Goal: Task Accomplishment & Management: Use online tool/utility

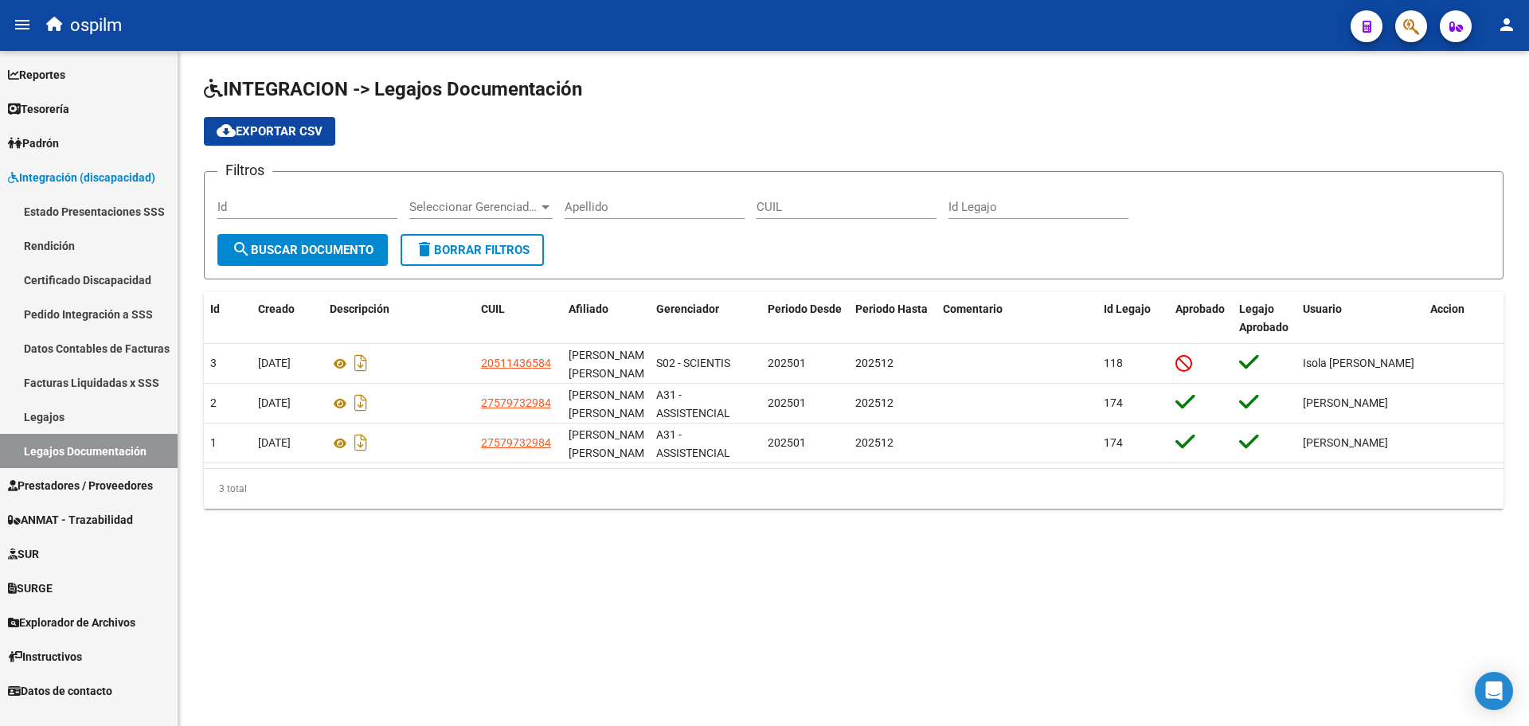
click at [87, 489] on span "Prestadores / Proveedores" at bounding box center [80, 486] width 145 height 18
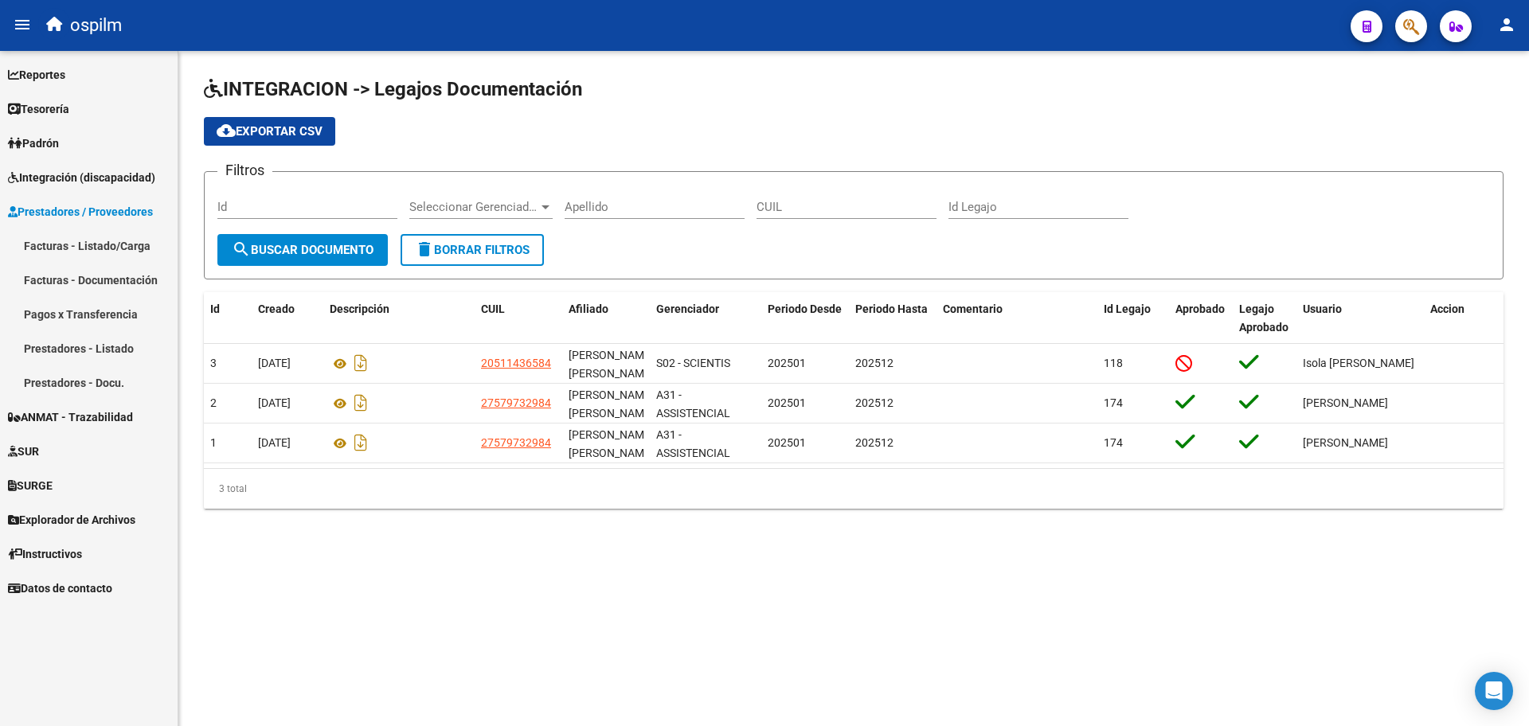
click at [104, 249] on link "Facturas - Listado/Carga" at bounding box center [89, 246] width 178 height 34
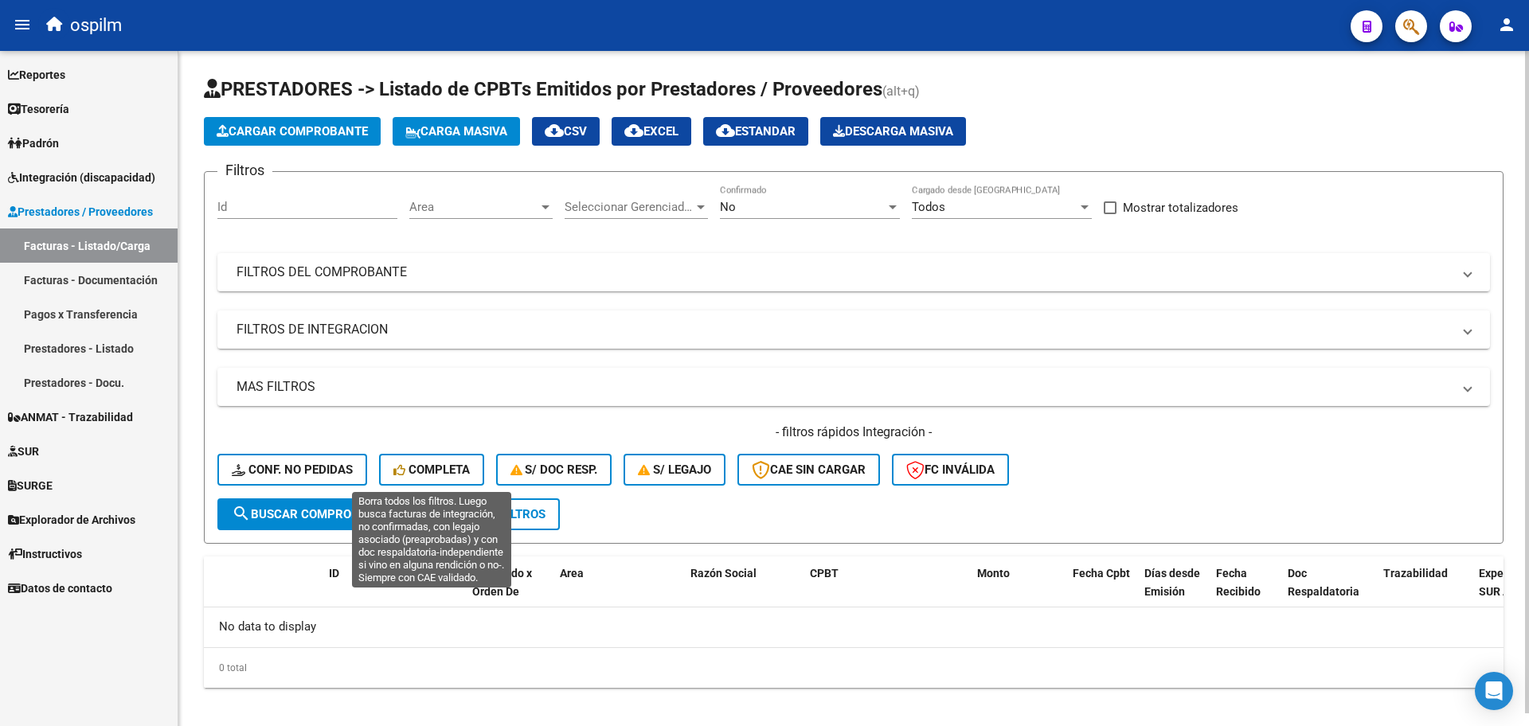
click at [431, 466] on span "Completa" at bounding box center [431, 470] width 76 height 14
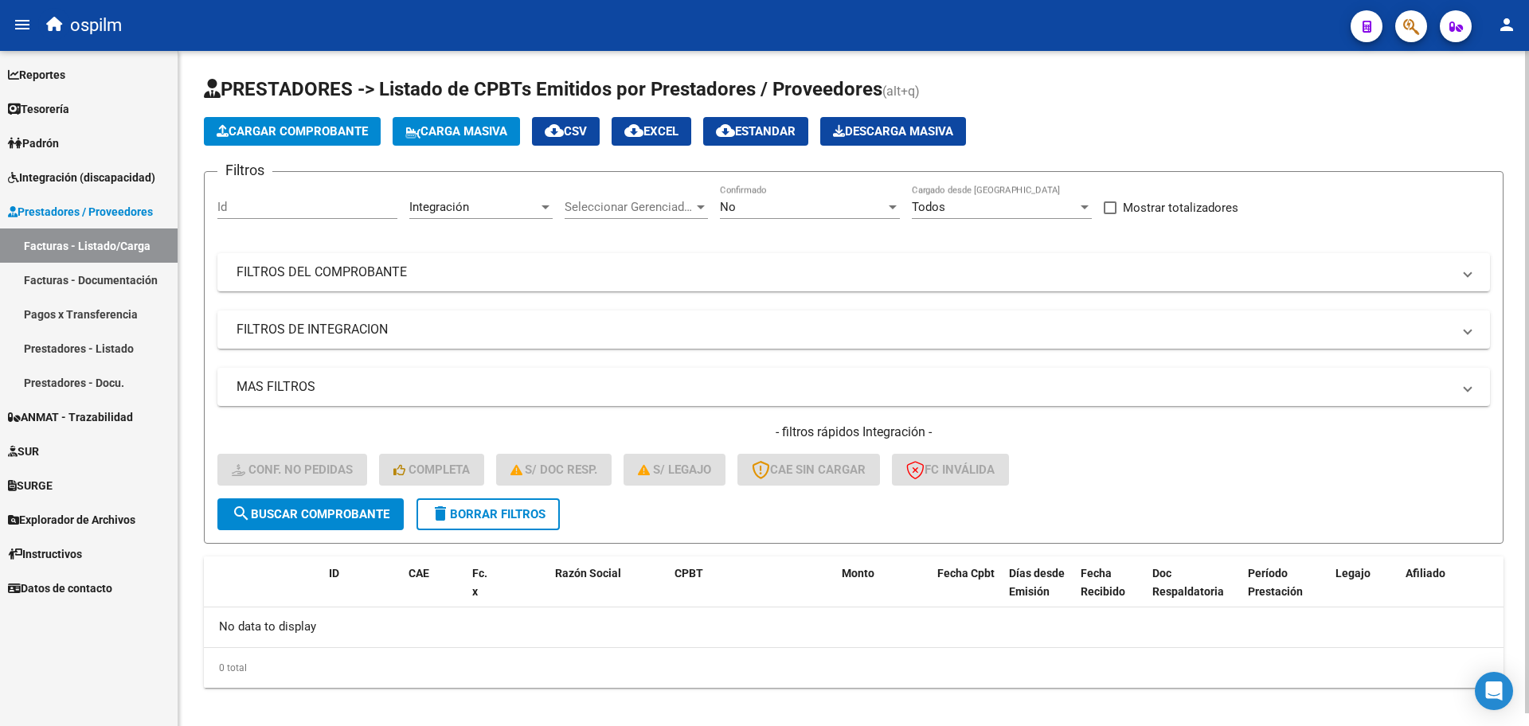
click at [504, 518] on span "delete Borrar Filtros" at bounding box center [488, 514] width 115 height 14
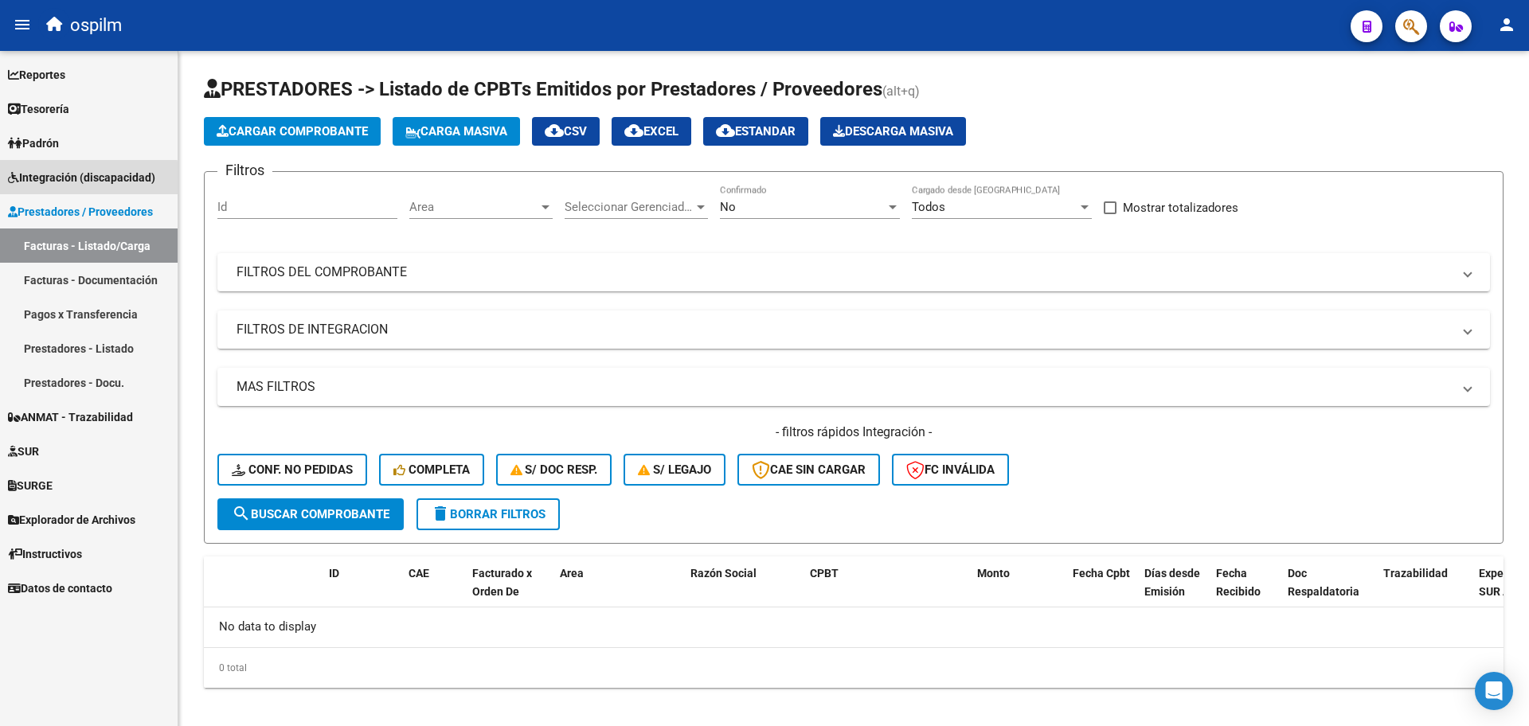
click at [53, 181] on span "Integración (discapacidad)" at bounding box center [81, 178] width 147 height 18
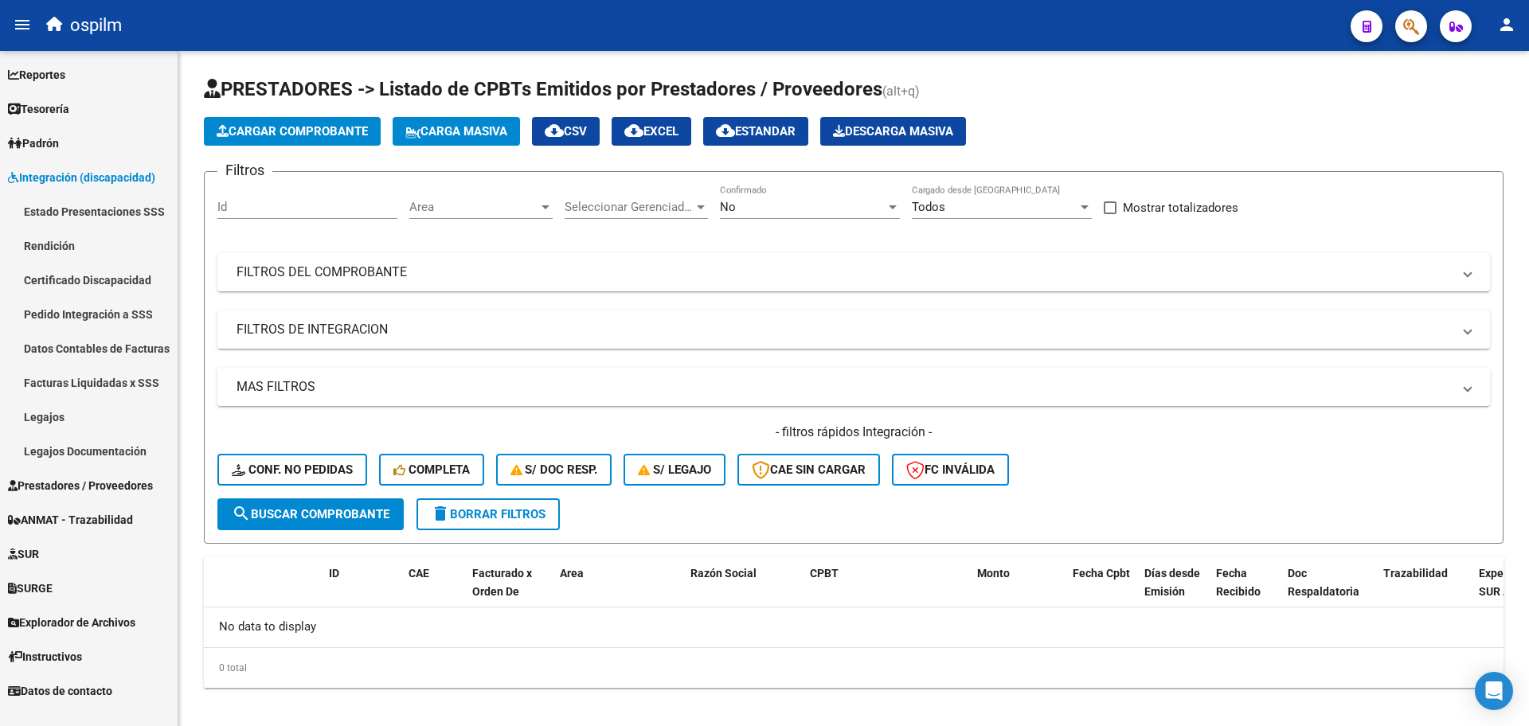
click at [107, 316] on link "Pedido Integración a SSS" at bounding box center [89, 314] width 178 height 34
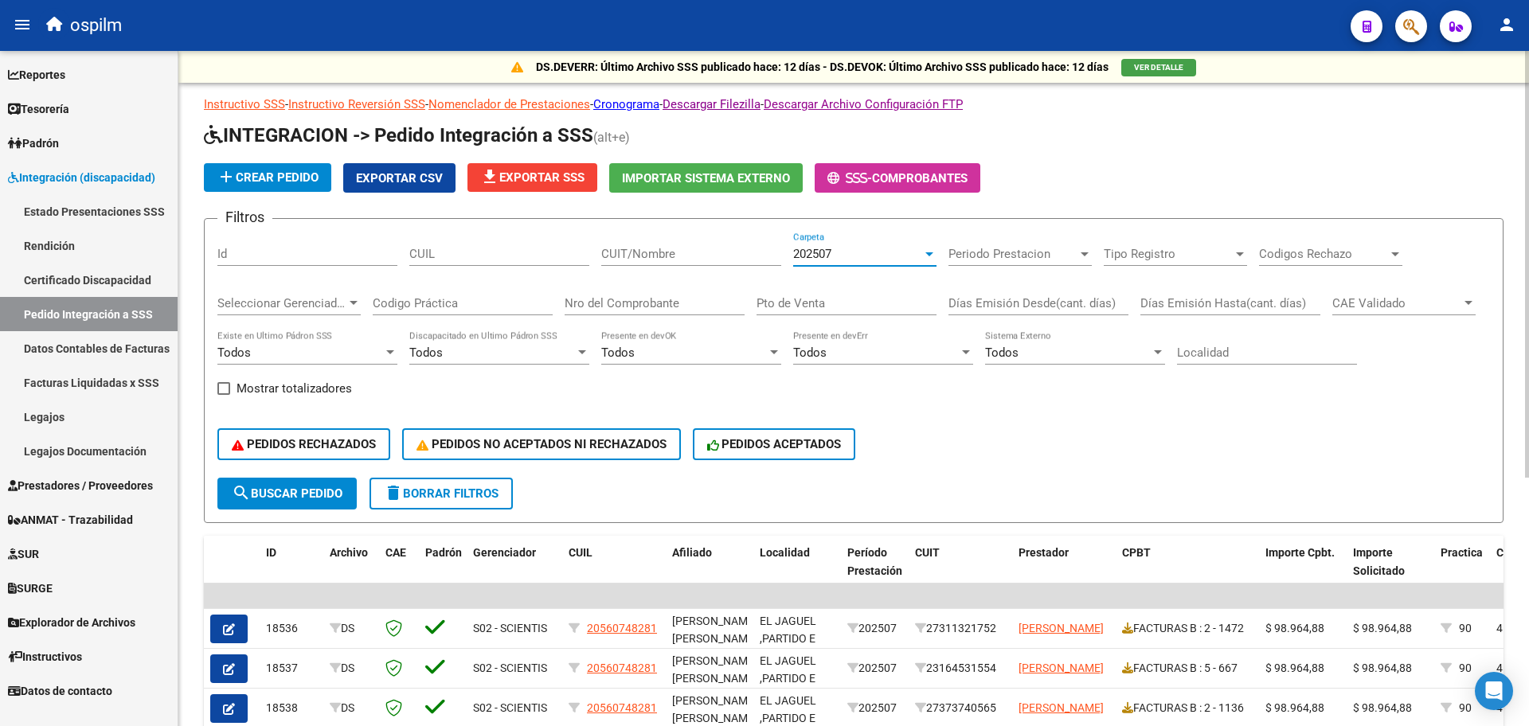
click at [885, 247] on div "202507" at bounding box center [857, 254] width 129 height 14
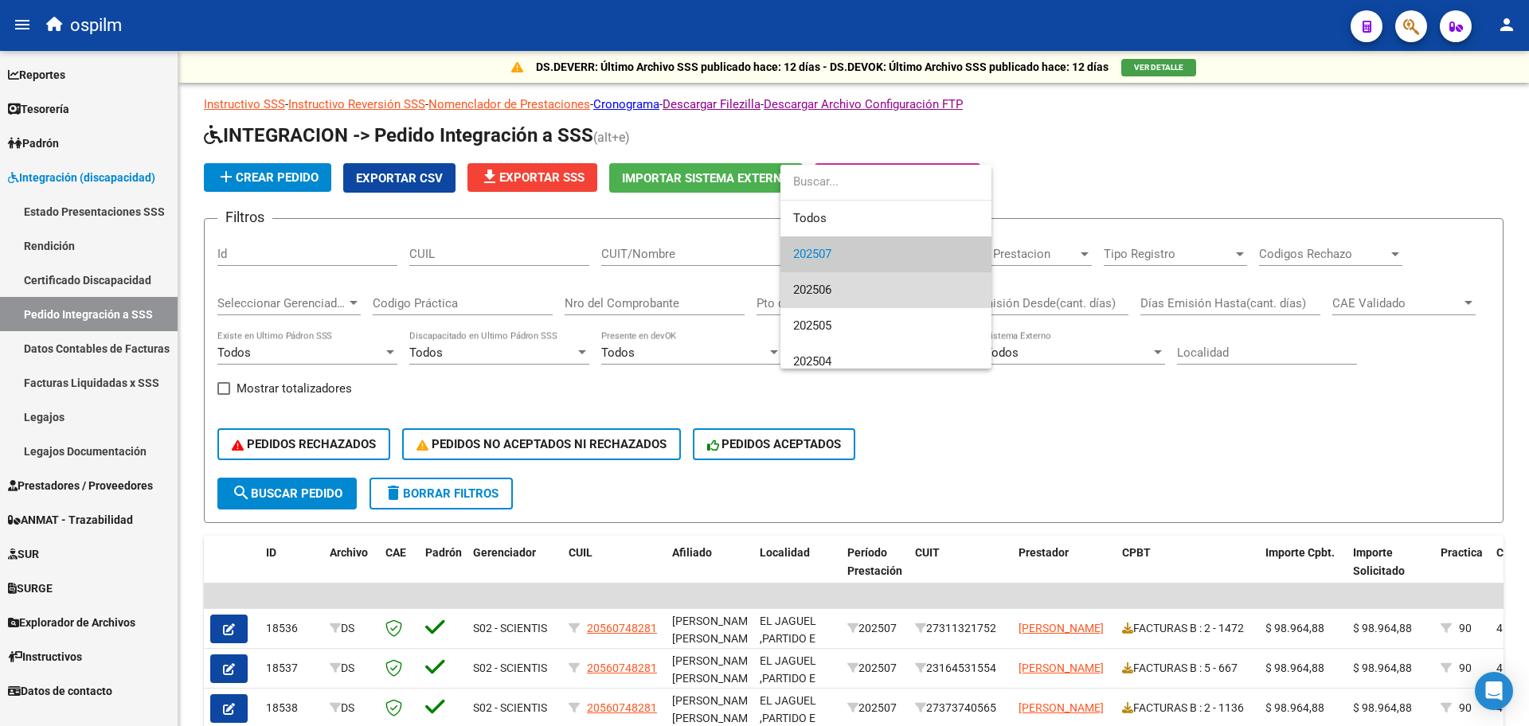
click at [844, 291] on span "202506" at bounding box center [886, 290] width 186 height 36
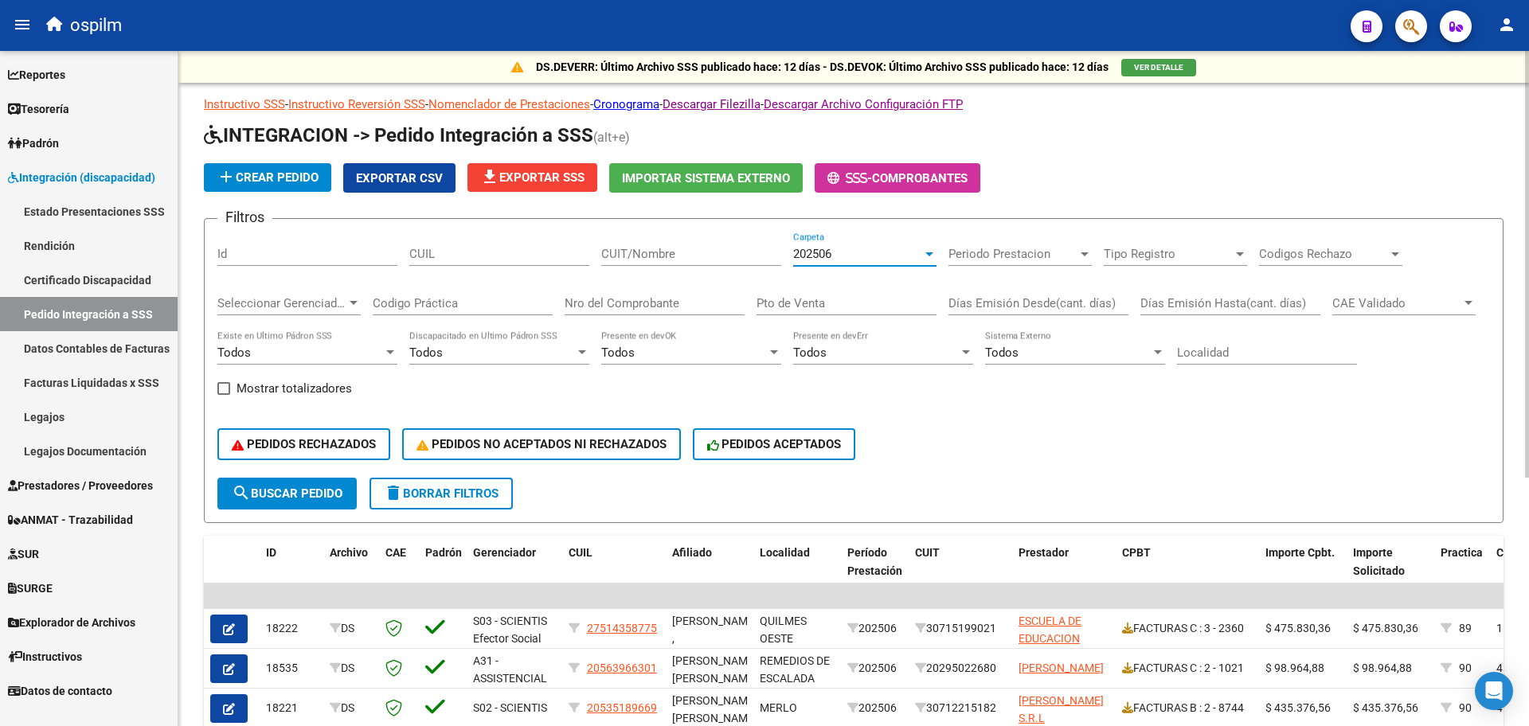
click at [1177, 249] on span "Tipo Registro" at bounding box center [1168, 254] width 129 height 14
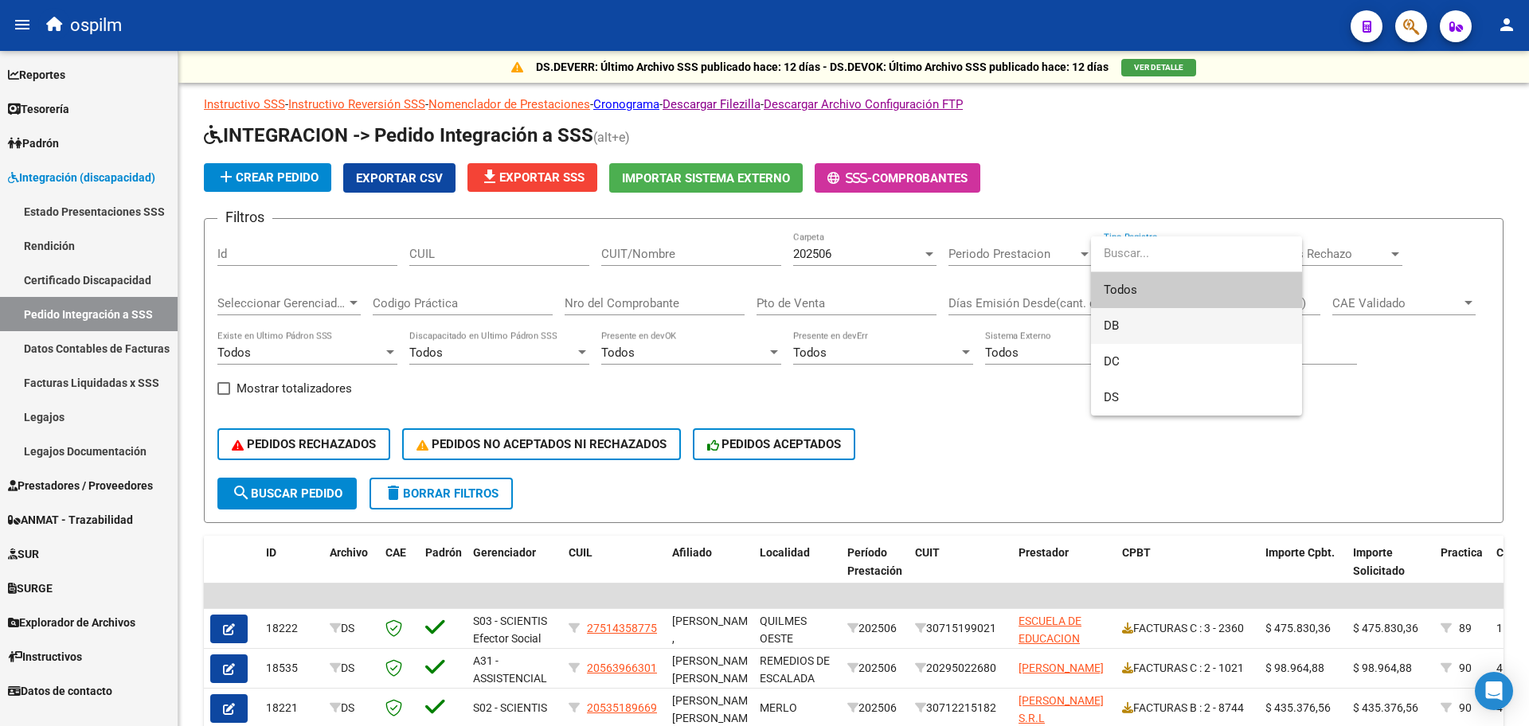
click at [1164, 335] on span "DB" at bounding box center [1197, 326] width 186 height 36
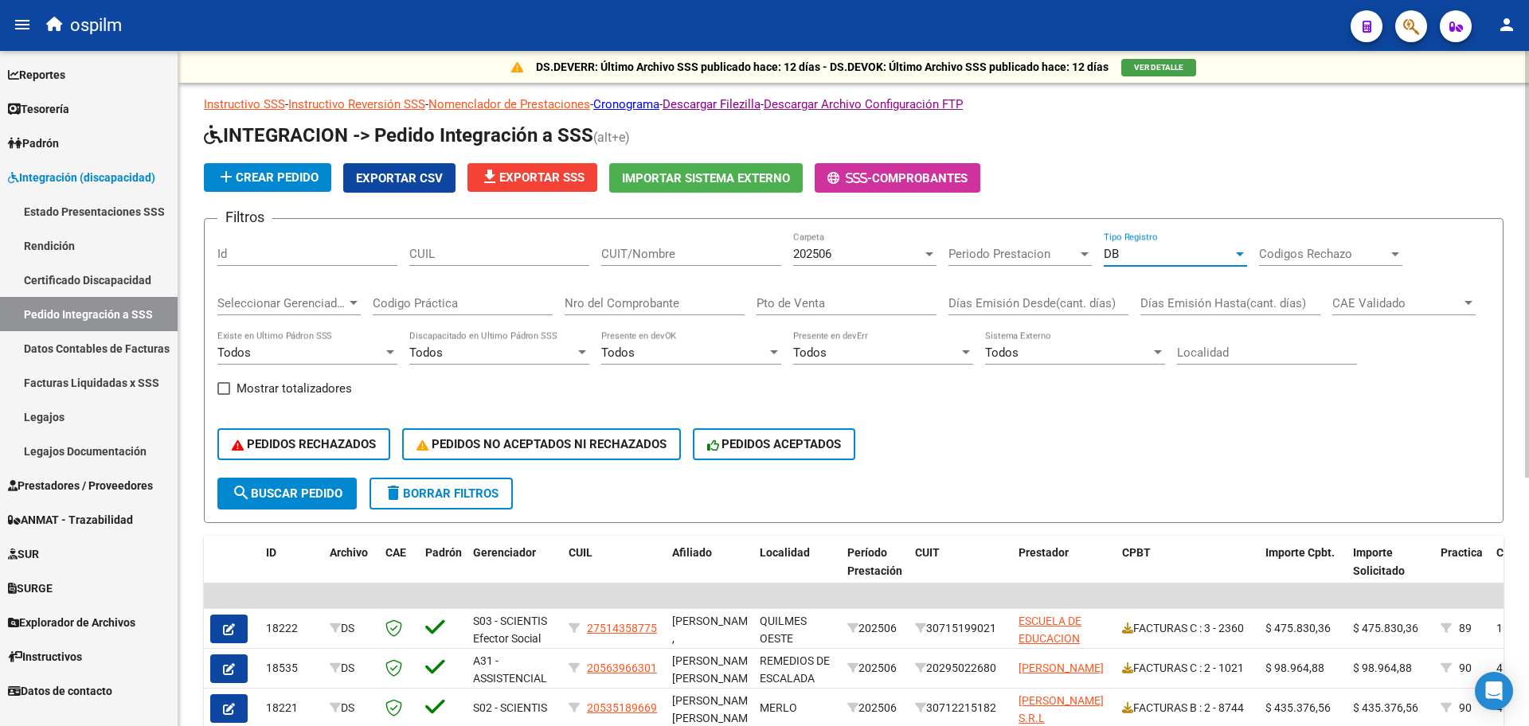
click at [288, 494] on span "search Buscar Pedido" at bounding box center [287, 494] width 111 height 14
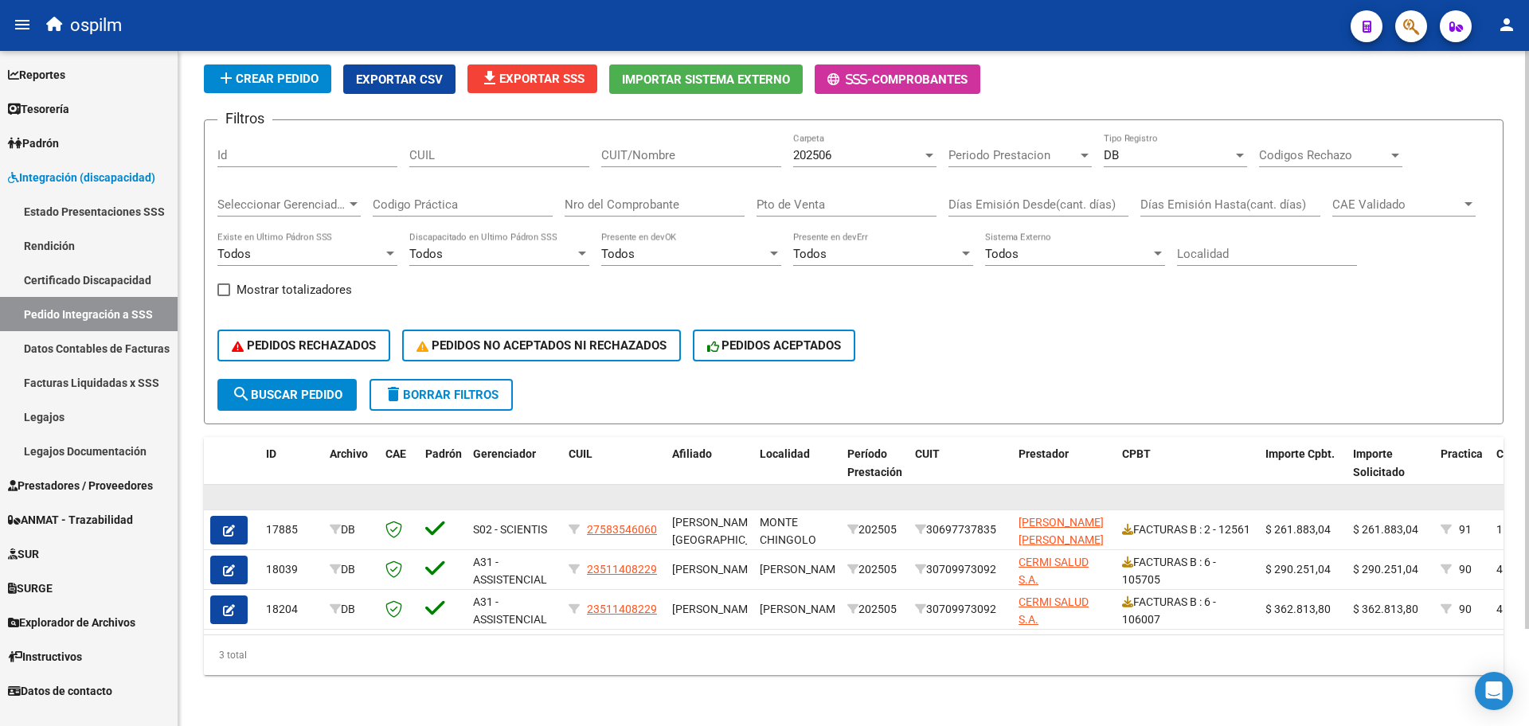
scroll to position [114, 0]
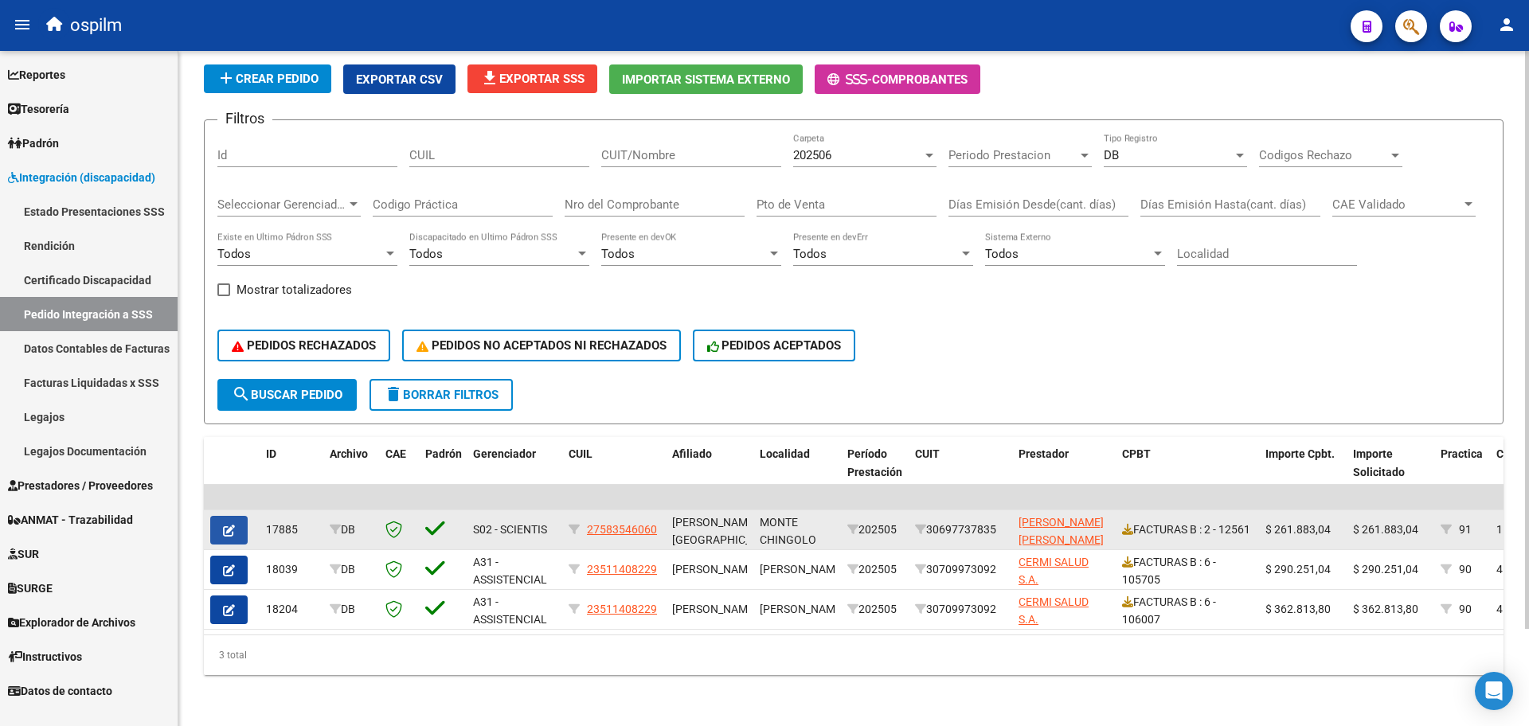
click at [222, 519] on button "button" at bounding box center [228, 530] width 37 height 29
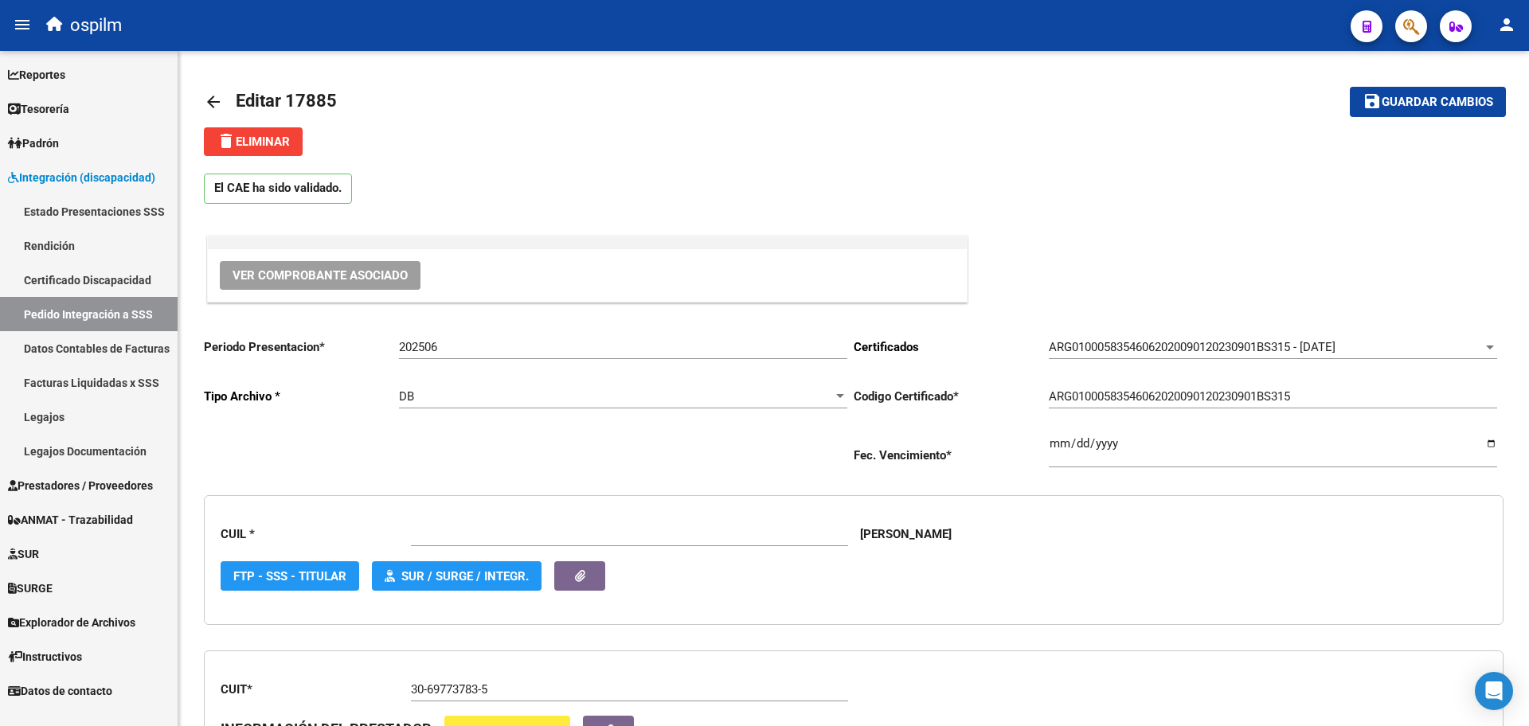
type input "27583546060"
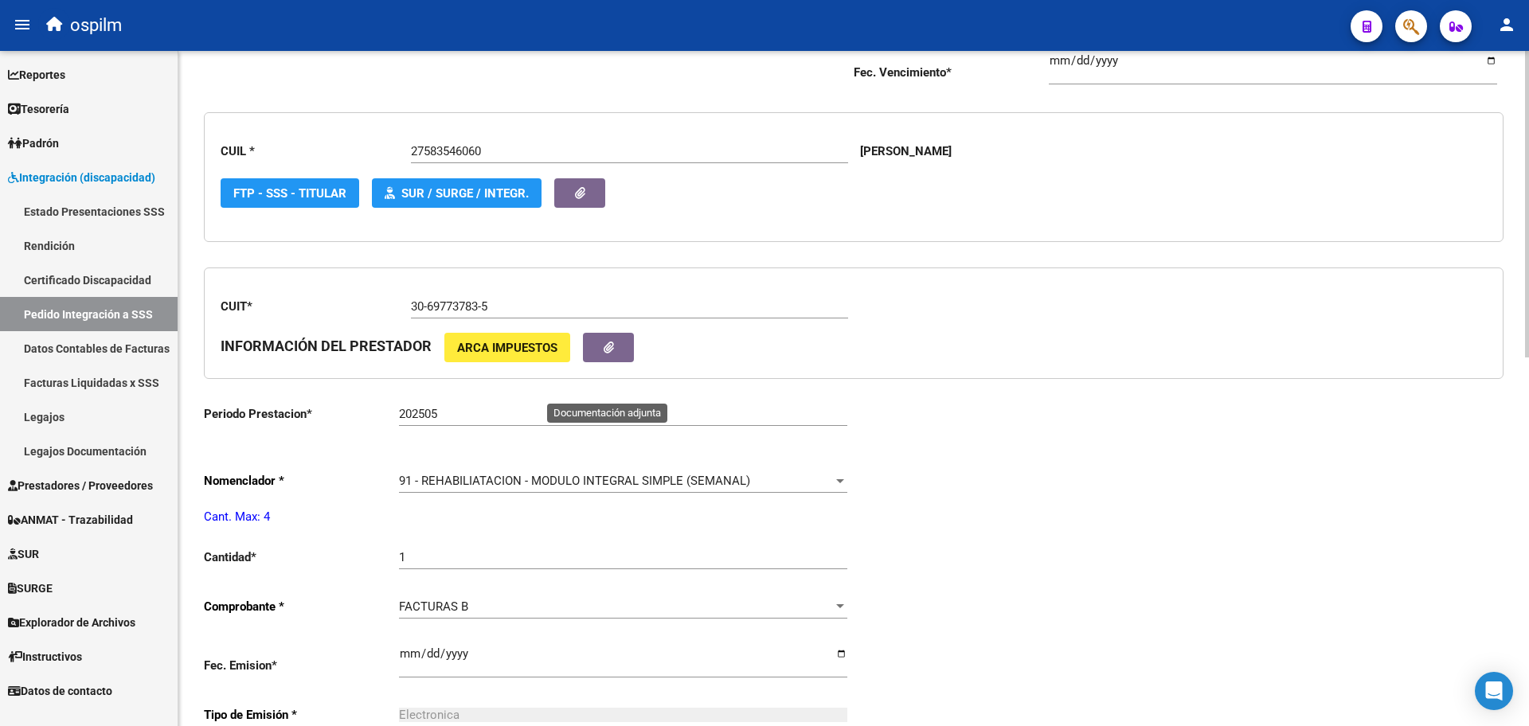
scroll to position [398, 0]
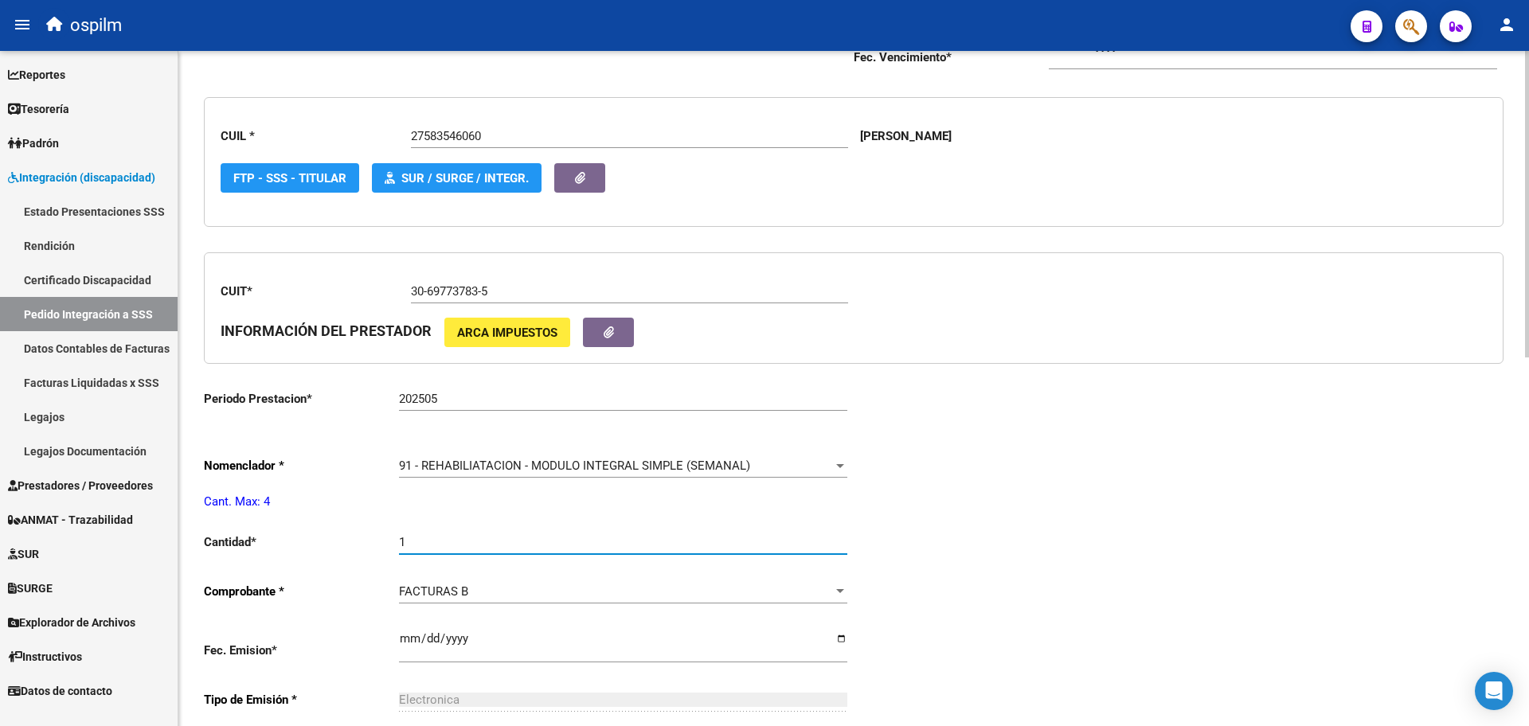
drag, startPoint x: 453, startPoint y: 542, endPoint x: 394, endPoint y: 537, distance: 59.1
click at [394, 537] on app-form-text-field "Cantidad * 1 Ingresar el nro" at bounding box center [526, 542] width 644 height 14
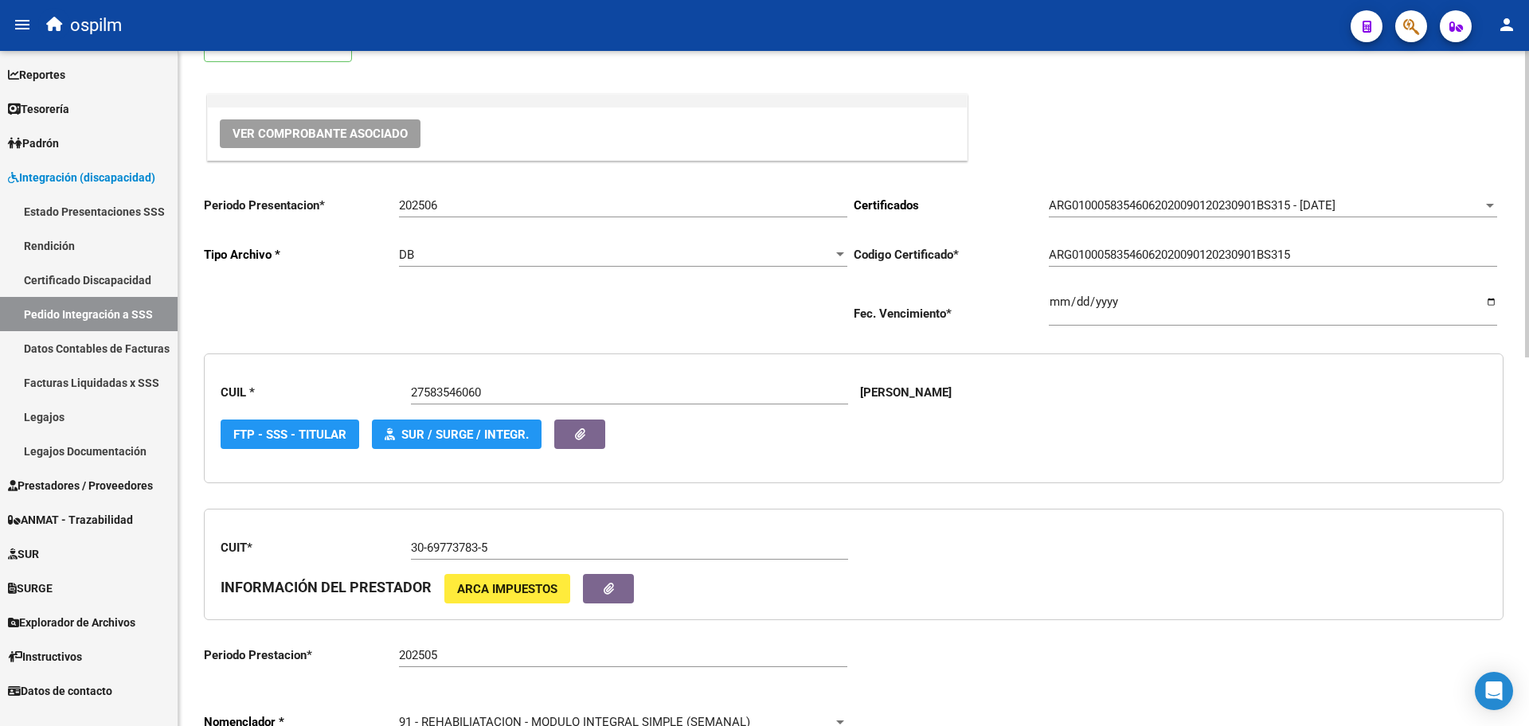
scroll to position [100, 0]
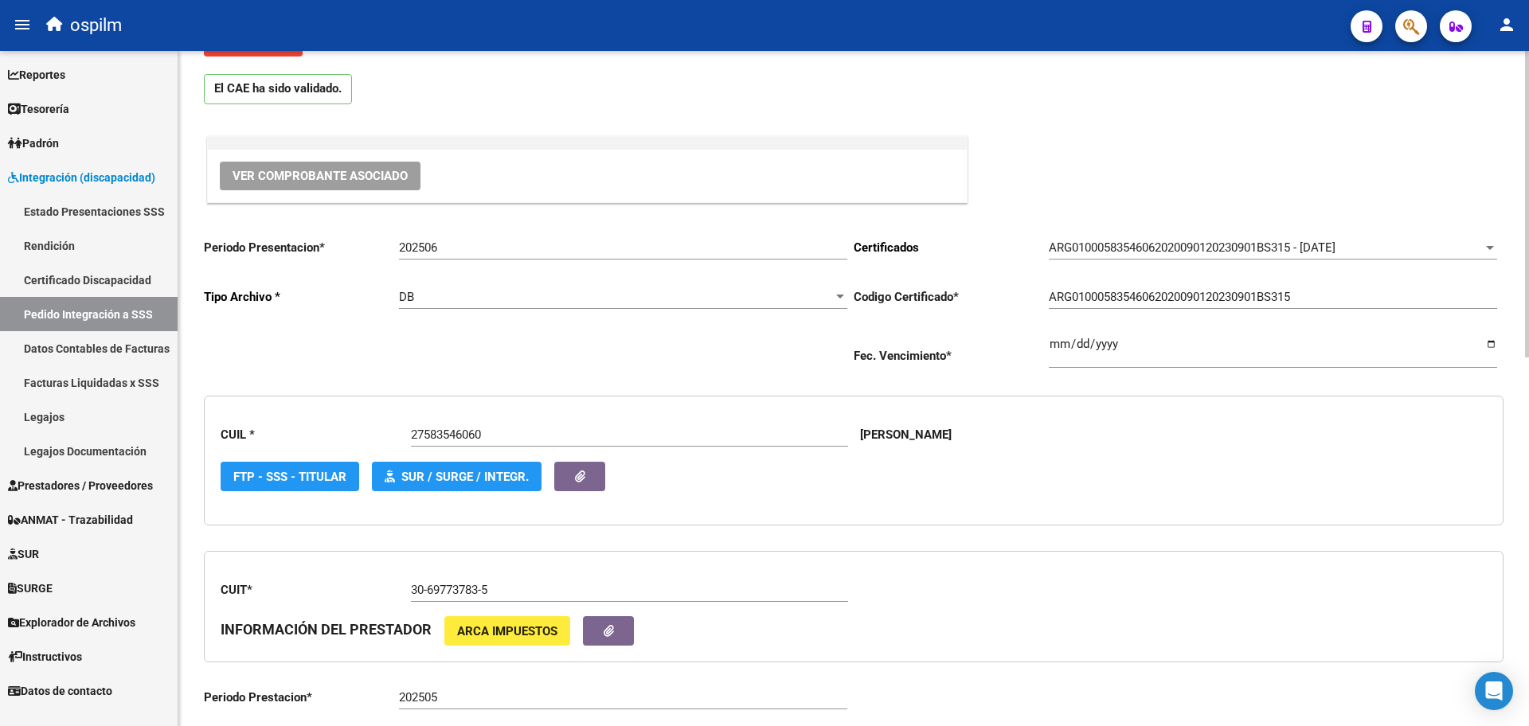
type input "4"
click at [417, 300] on div "DB" at bounding box center [616, 297] width 434 height 14
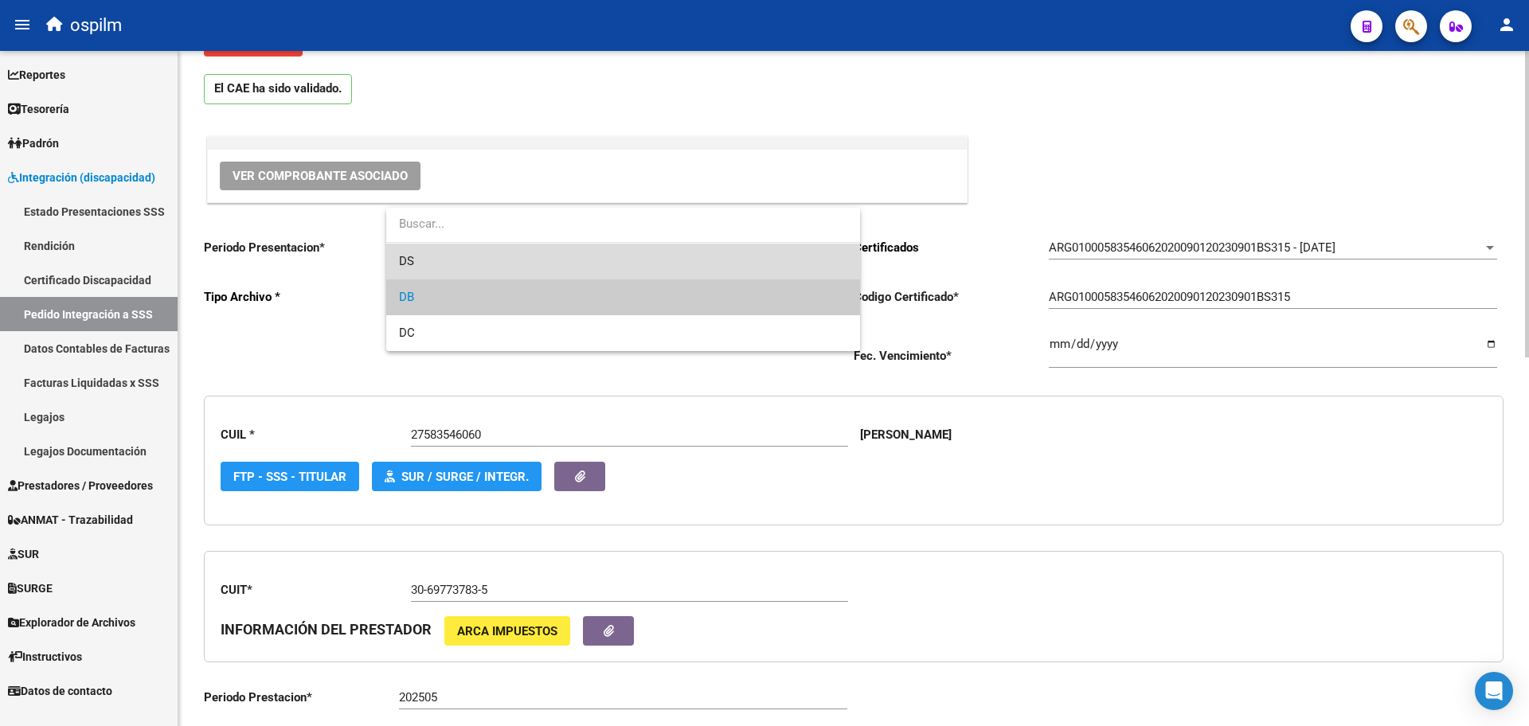
click at [430, 268] on span "DS" at bounding box center [623, 262] width 448 height 36
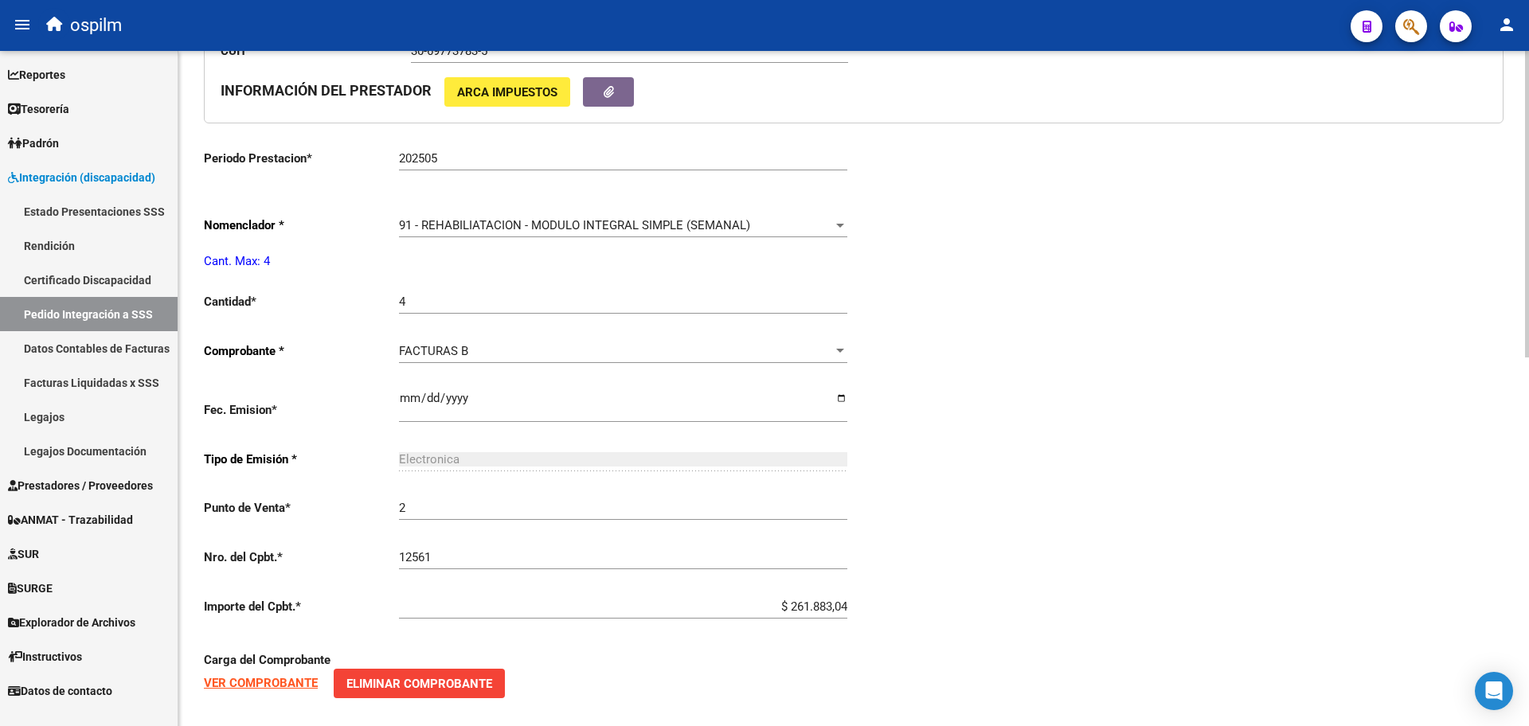
scroll to position [814, 0]
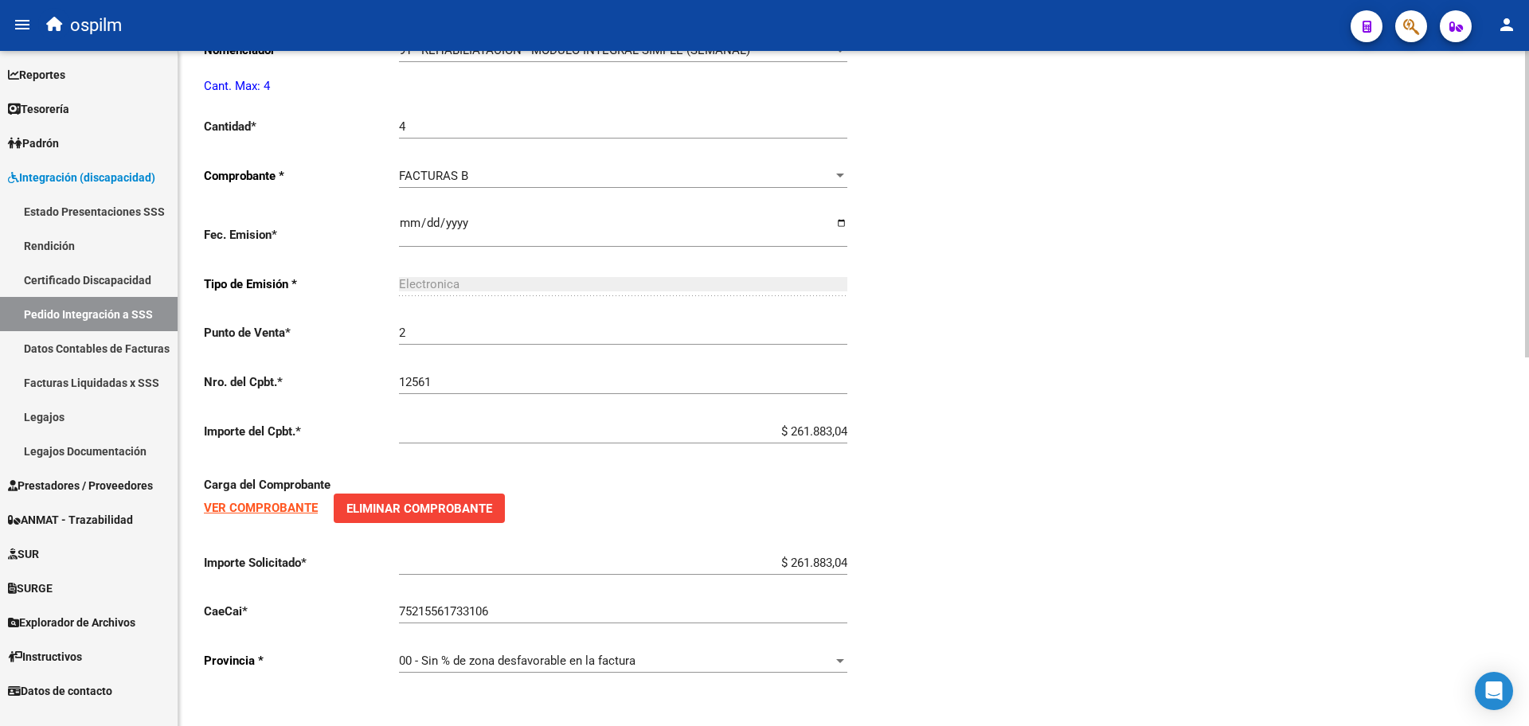
click at [248, 501] on strong "VER COMPROBANTE" at bounding box center [261, 508] width 114 height 14
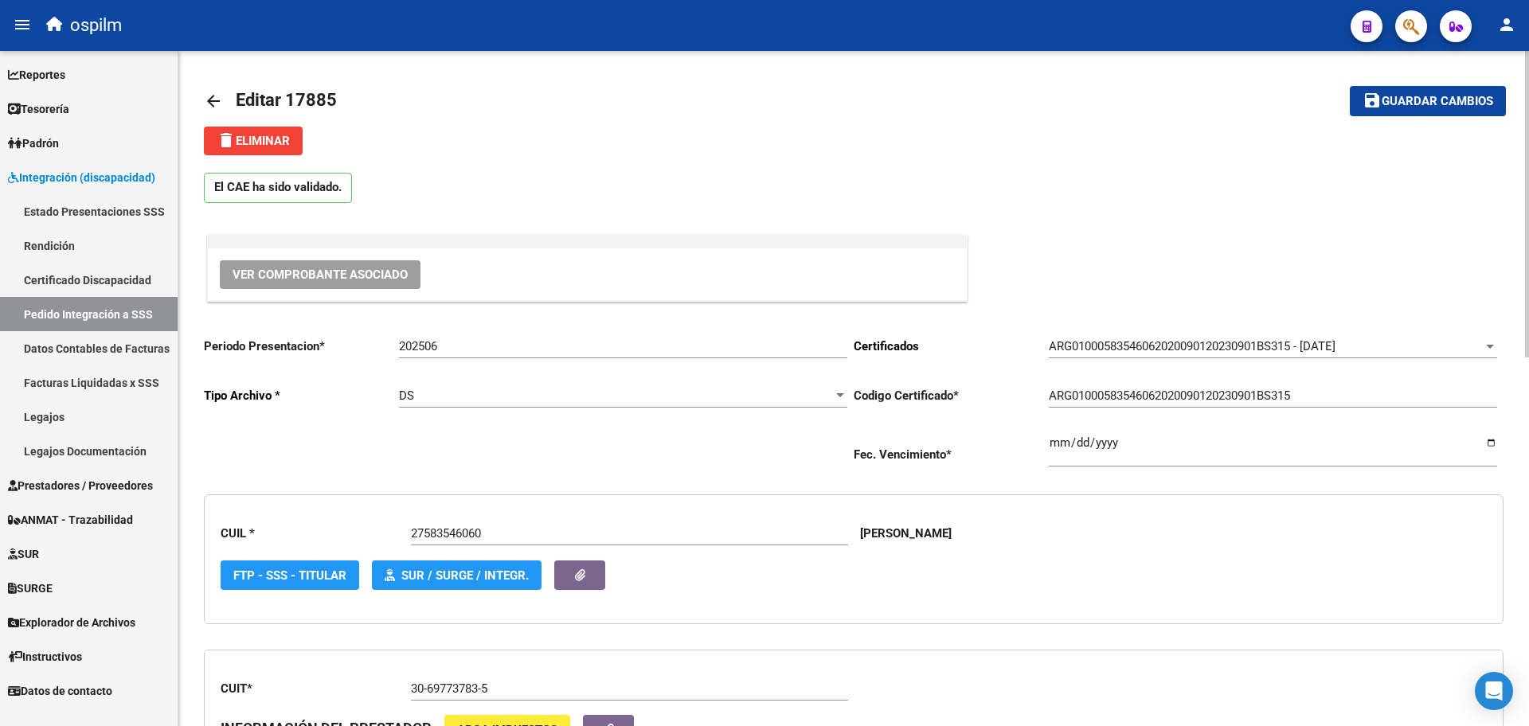
scroll to position [0, 0]
click at [1423, 106] on span "Guardar cambios" at bounding box center [1438, 103] width 112 height 14
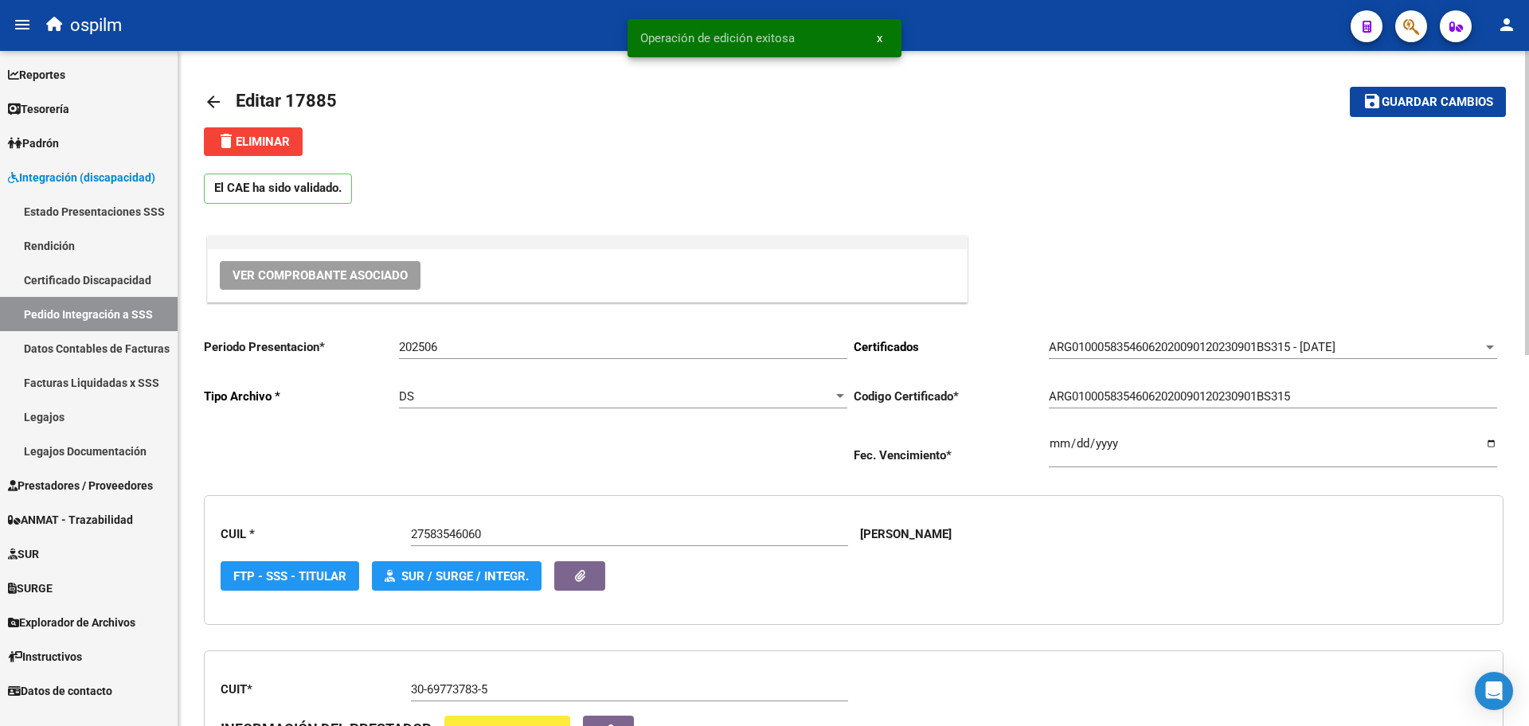
drag, startPoint x: 570, startPoint y: 276, endPoint x: 887, endPoint y: 346, distance: 324.8
click at [1023, 241] on div "Ver Comprobante Asociado" at bounding box center [854, 269] width 1300 height 73
click at [573, 349] on input "202506" at bounding box center [623, 347] width 448 height 14
click at [797, 348] on input "202506" at bounding box center [623, 347] width 448 height 14
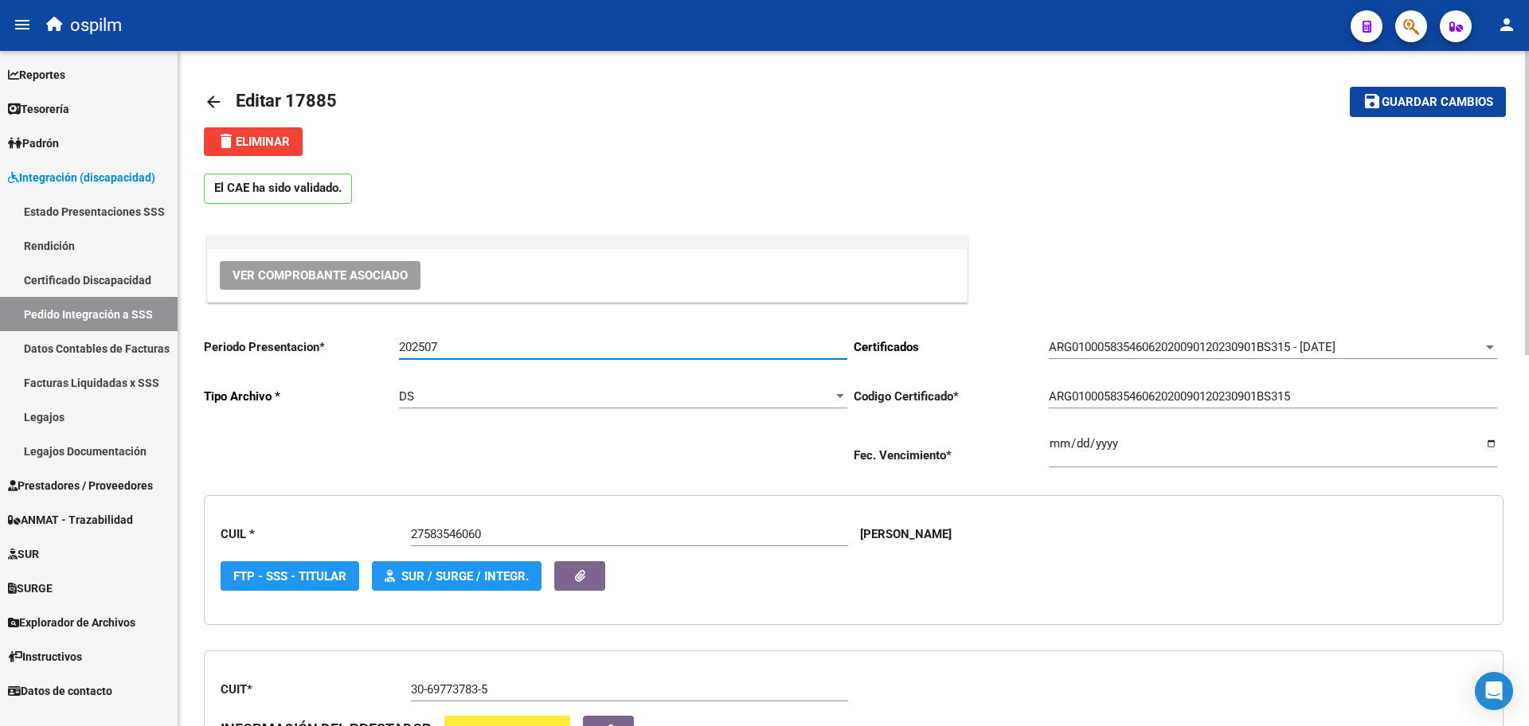
type input "202507"
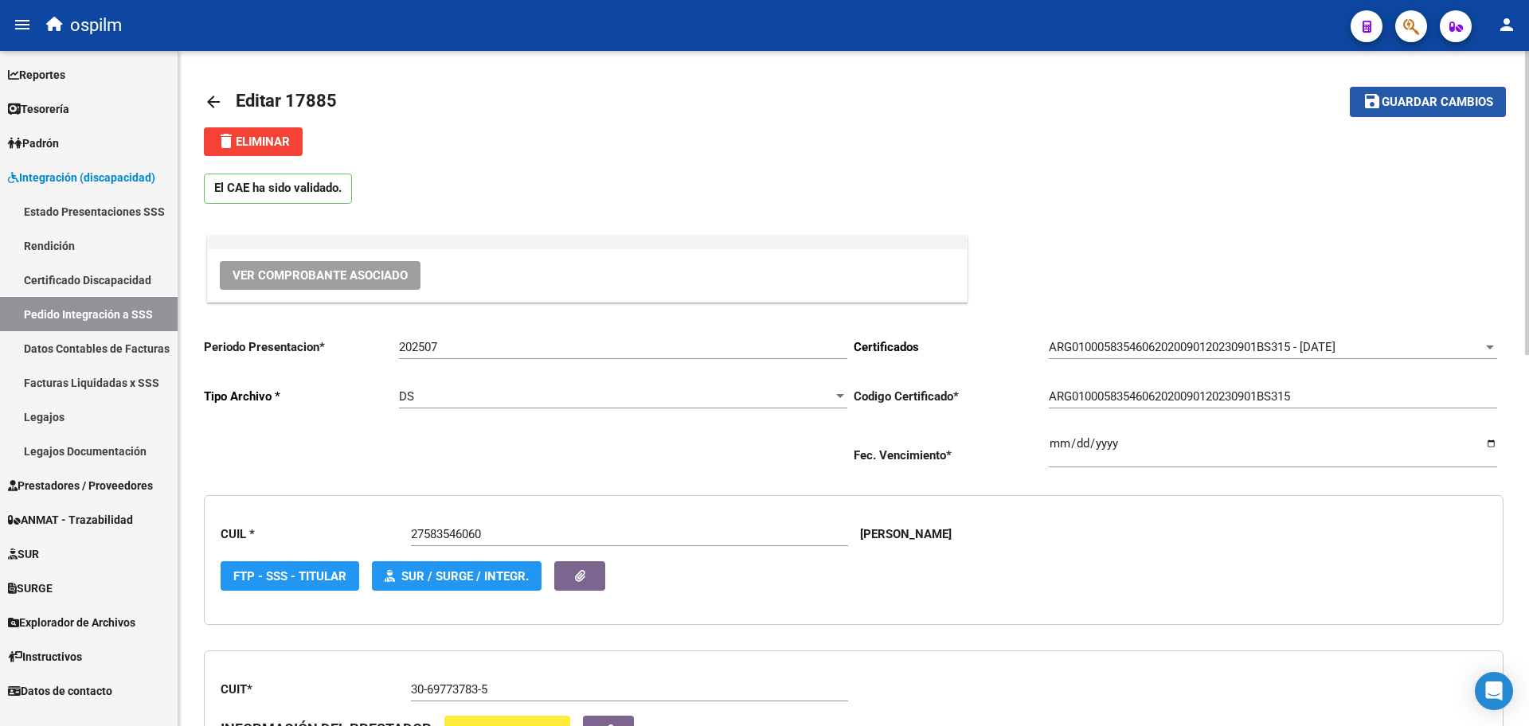
click at [1411, 101] on span "Guardar cambios" at bounding box center [1438, 103] width 112 height 14
drag, startPoint x: 209, startPoint y: 101, endPoint x: 723, endPoint y: 2, distance: 523.2
click at [210, 99] on mat-icon "arrow_back" at bounding box center [213, 101] width 19 height 19
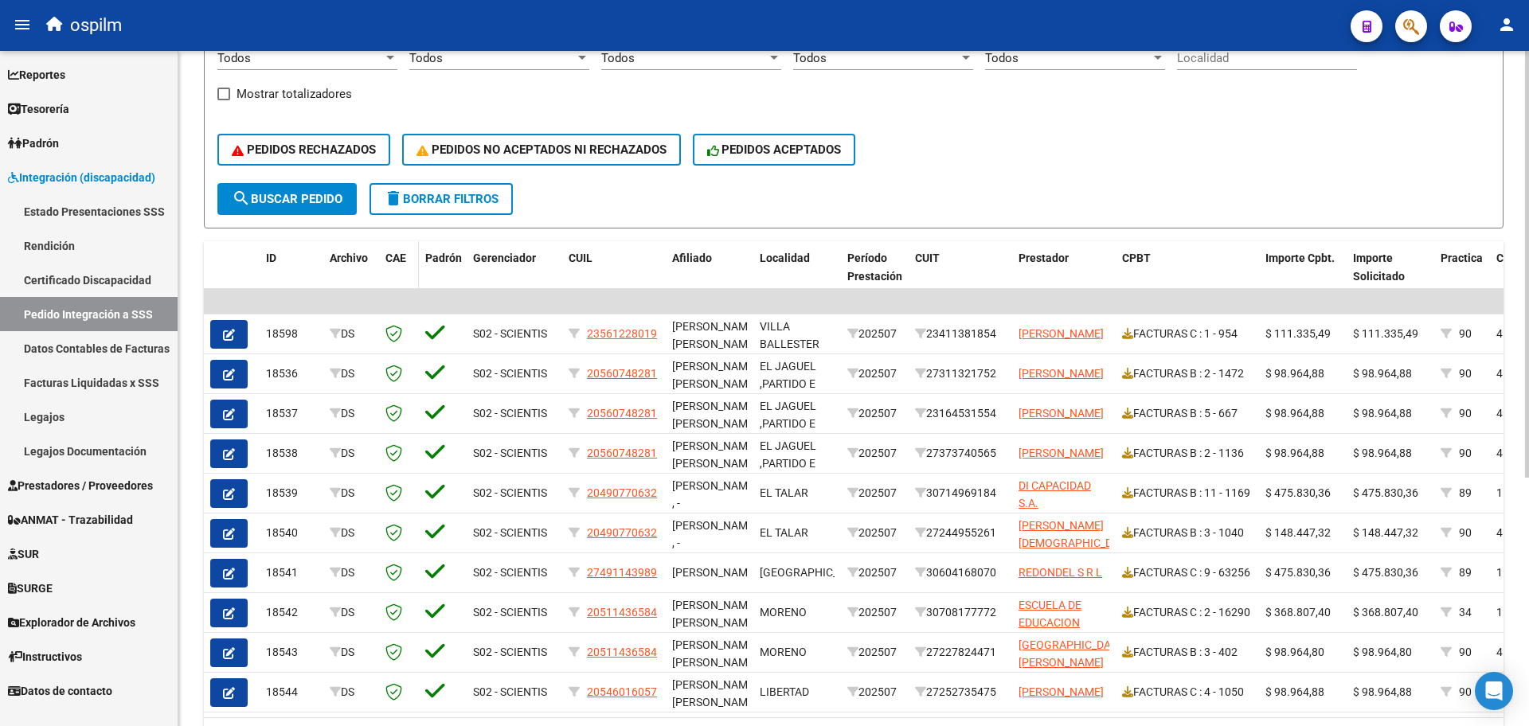
scroll to position [299, 0]
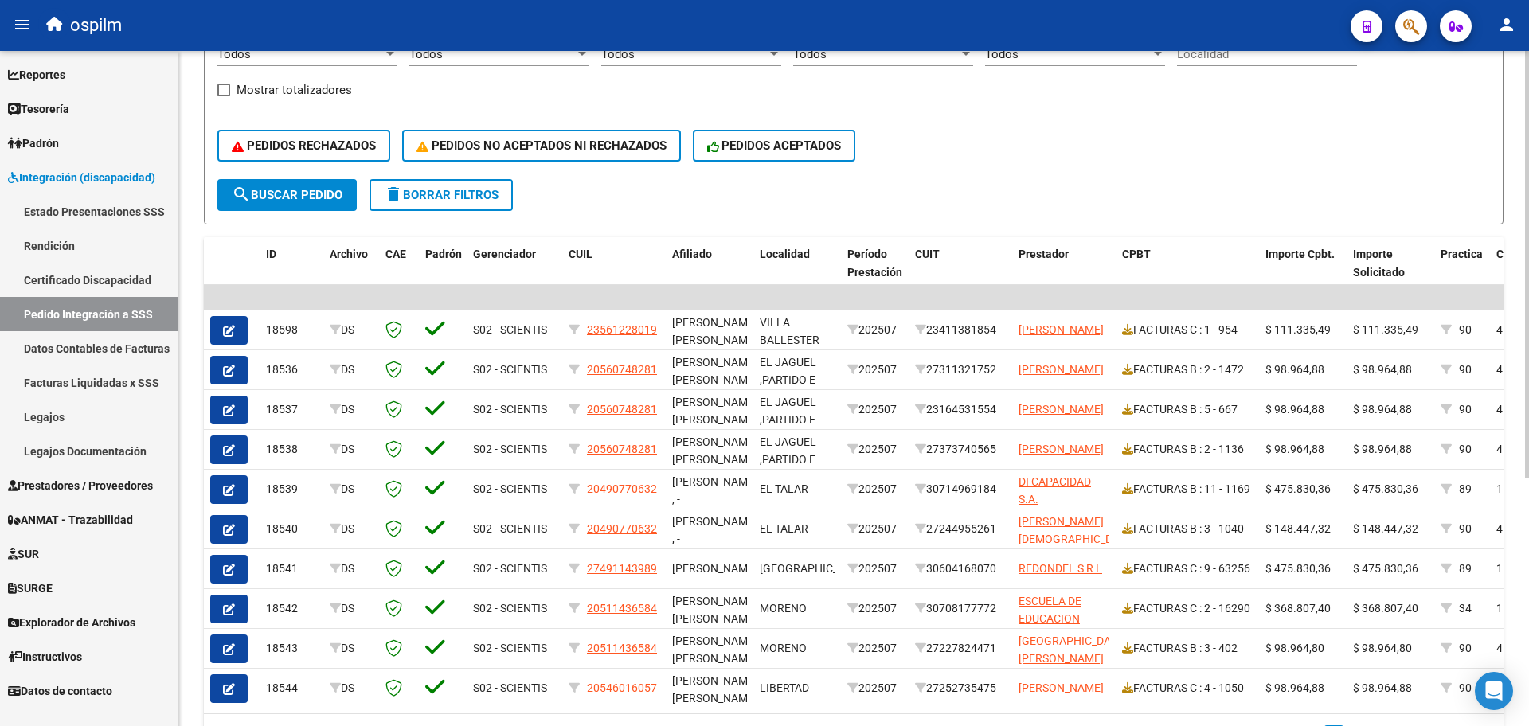
click at [318, 192] on span "search Buscar Pedido" at bounding box center [287, 195] width 111 height 14
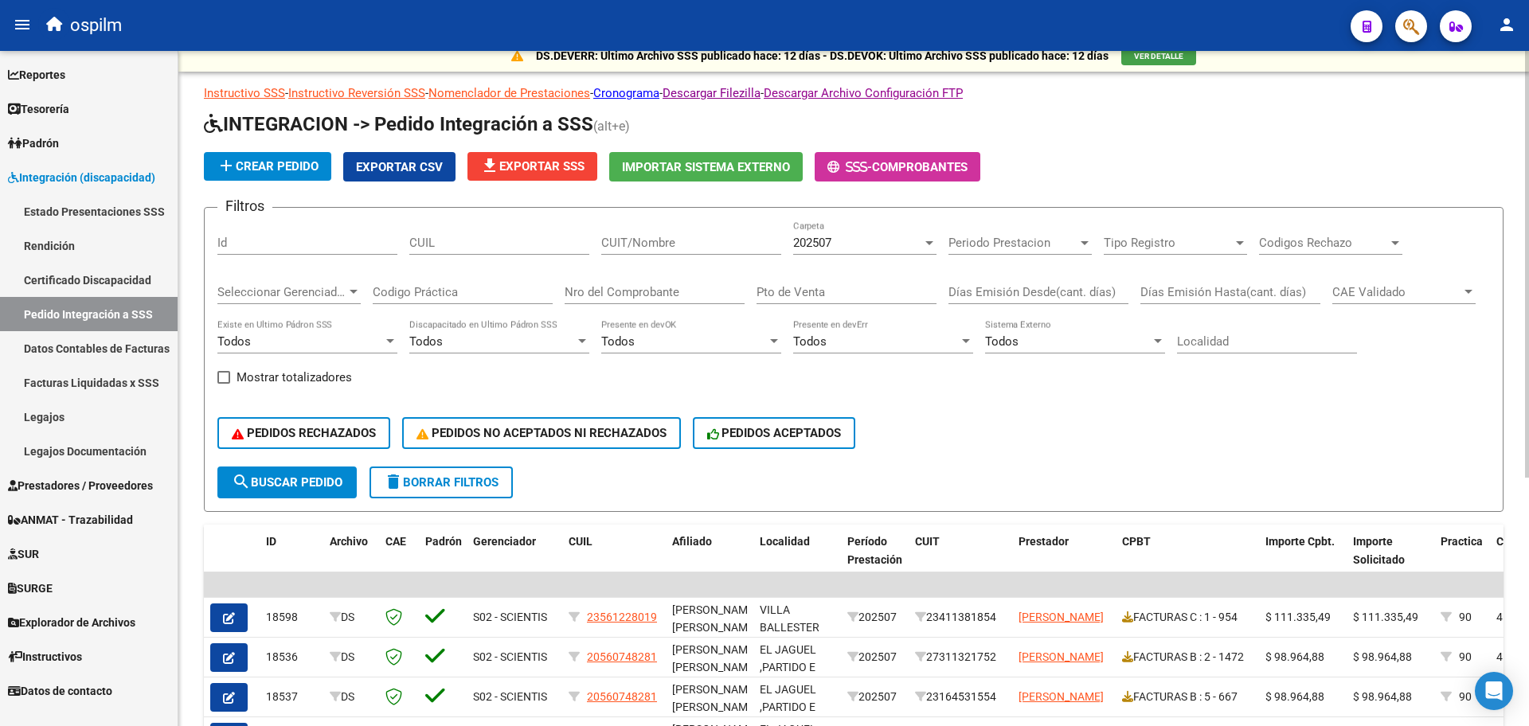
scroll to position [0, 0]
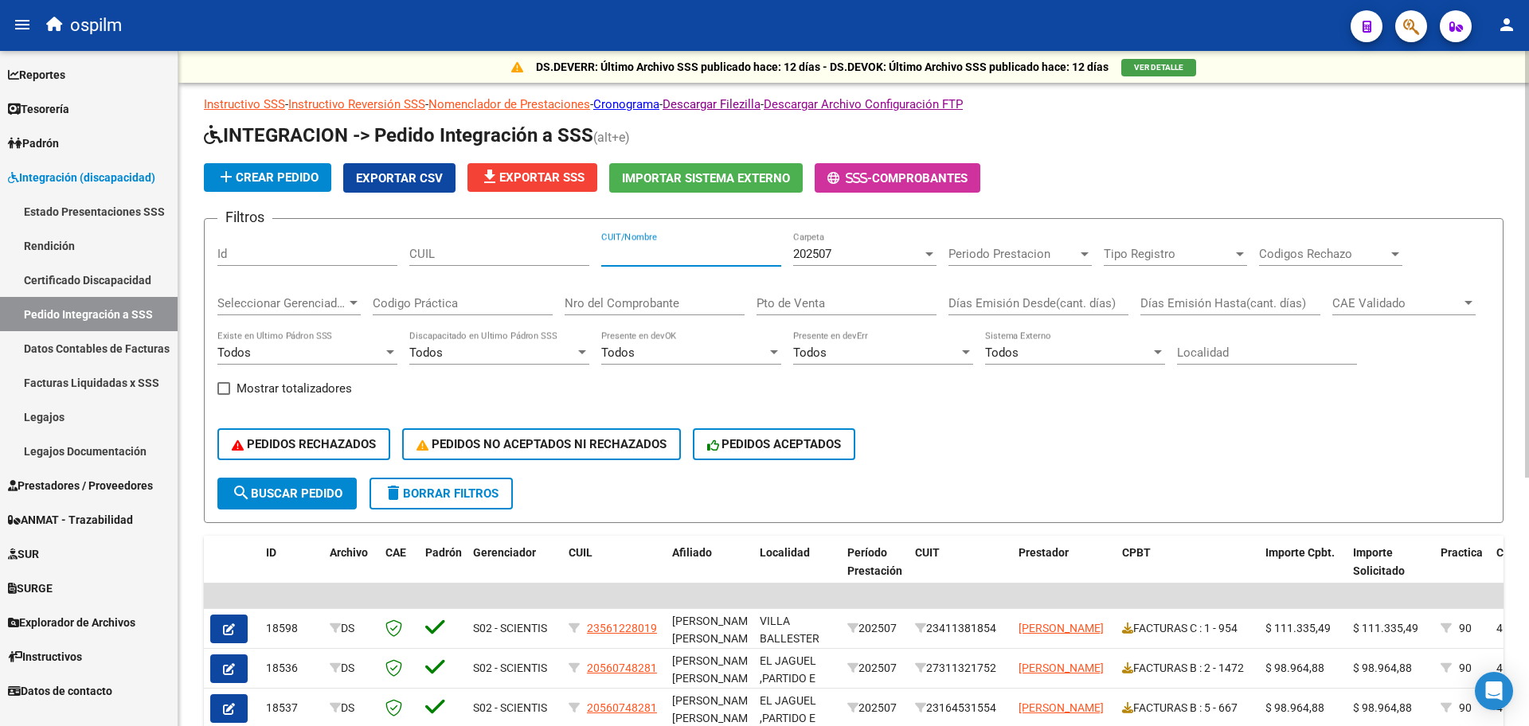
click at [682, 249] on input "CUIT/Nombre" at bounding box center [691, 254] width 180 height 14
click at [503, 238] on div "CUIL" at bounding box center [499, 249] width 180 height 34
drag, startPoint x: 655, startPoint y: 241, endPoint x: 663, endPoint y: 250, distance: 12.4
click at [656, 241] on div "CUIT/Nombre" at bounding box center [691, 249] width 180 height 34
click at [664, 252] on input "CUIT/Nombre" at bounding box center [691, 254] width 180 height 14
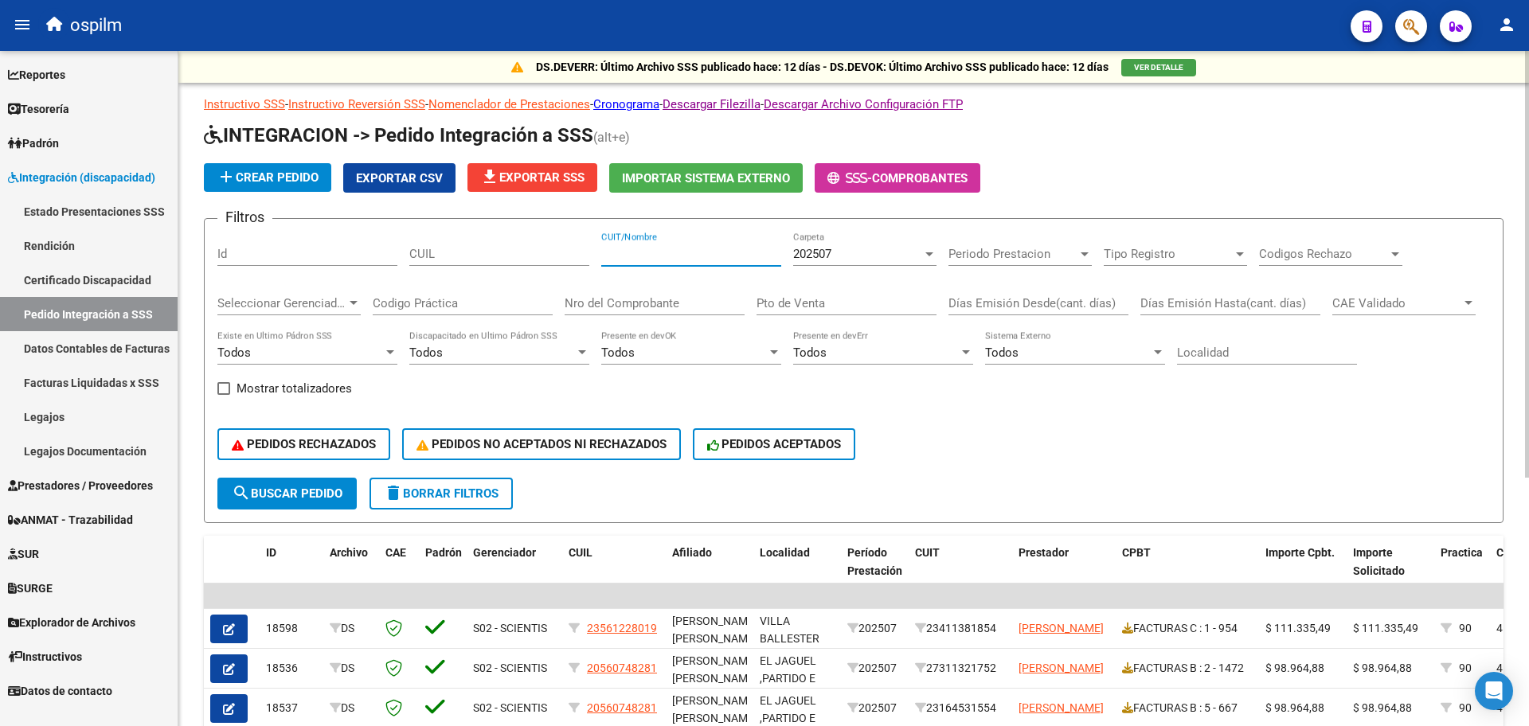
paste input "Estimados por lo que tengo entendido la baja por cambio de centro es a partir […"
type input "Estimados por lo que tengo entendido la baja por cambio de centro es a partir […"
drag, startPoint x: 778, startPoint y: 255, endPoint x: 279, endPoint y: 310, distance: 502.4
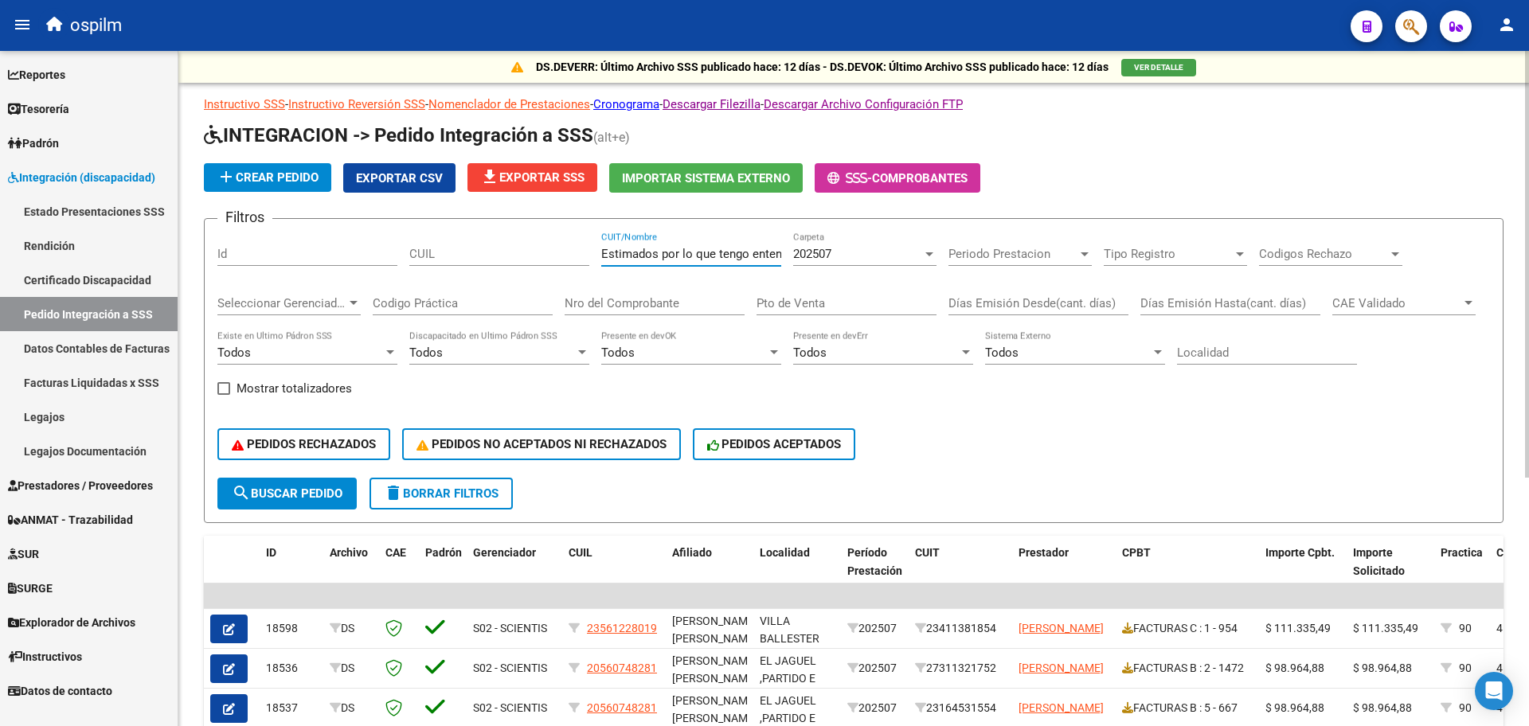
click at [279, 310] on div "Filtros Id CUIL Estimados por lo que tengo entendido la baja por cambio de cent…" at bounding box center [853, 355] width 1273 height 246
paste input "Estimados por lo que tengo entendido la baja por cambio de centro es a partir […"
click at [782, 247] on div "Filtros Id CUIL Estimados por lo que tengo entendido la baja por cambio de cent…" at bounding box center [853, 355] width 1273 height 246
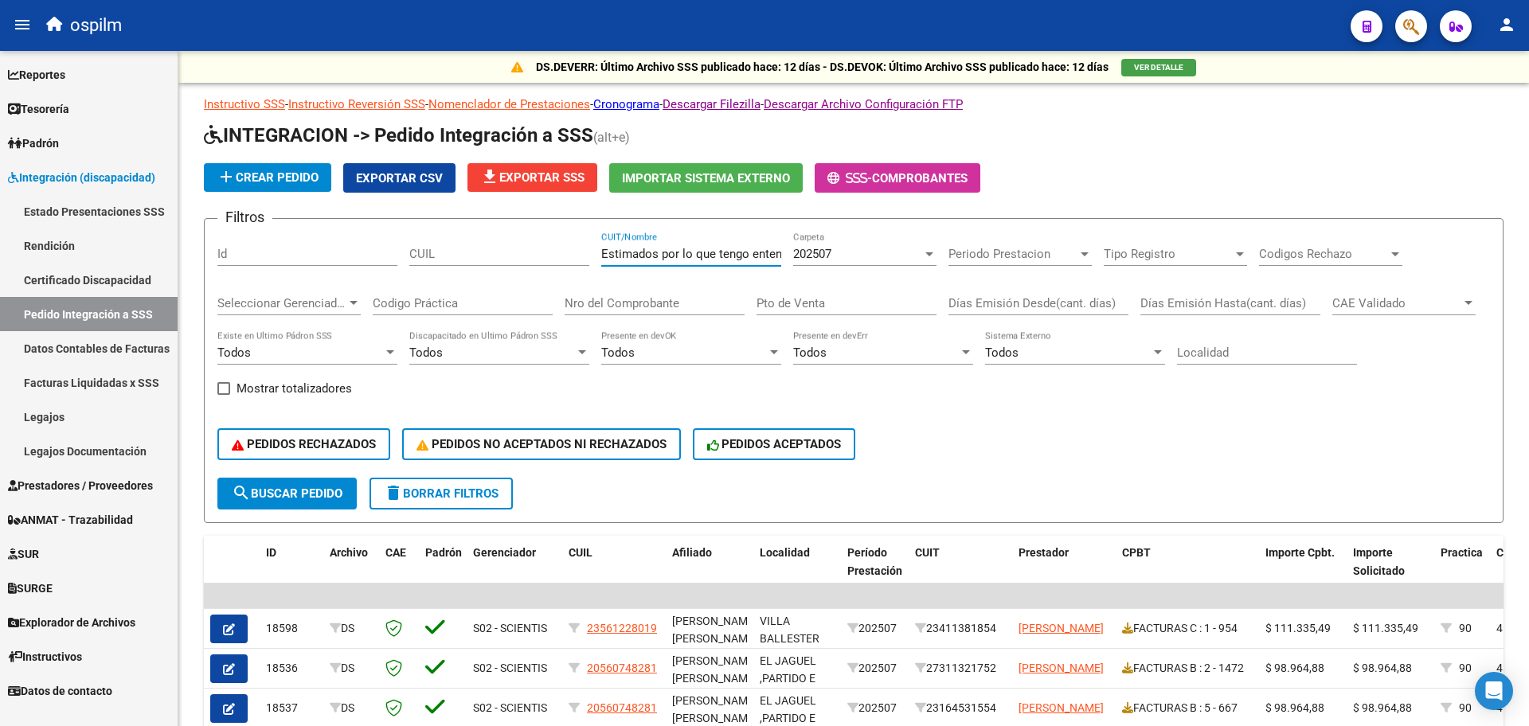
drag, startPoint x: 779, startPoint y: 252, endPoint x: 114, endPoint y: 298, distance: 666.6
click at [114, 298] on mat-sidenav-container "Firma Express Reportes SUR Expedientes Internos Movimiento de Expte. SSS Tesore…" at bounding box center [764, 388] width 1529 height 675
drag, startPoint x: 610, startPoint y: 245, endPoint x: 620, endPoint y: 249, distance: 10.4
click at [613, 244] on div "dido la baja por cambio de centro es a partir [PERSON_NAME] y la autorización e…" at bounding box center [691, 249] width 180 height 34
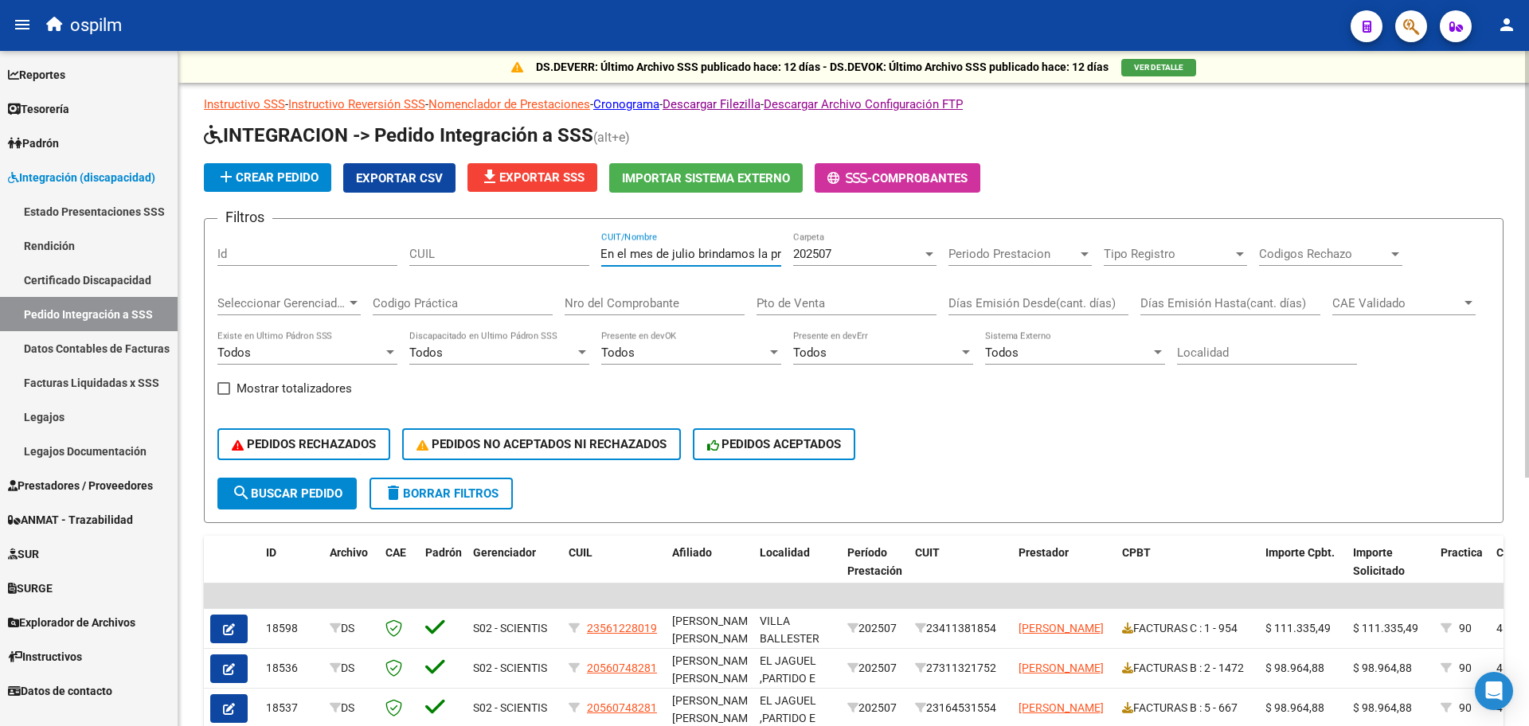
drag, startPoint x: 628, startPoint y: 253, endPoint x: 1167, endPoint y: 271, distance: 539.5
click at [1167, 271] on div "Filtros Id CUIL dido la baja por cambio de centro es a partir [PERSON_NAME] y l…" at bounding box center [853, 355] width 1273 height 246
type input "d"
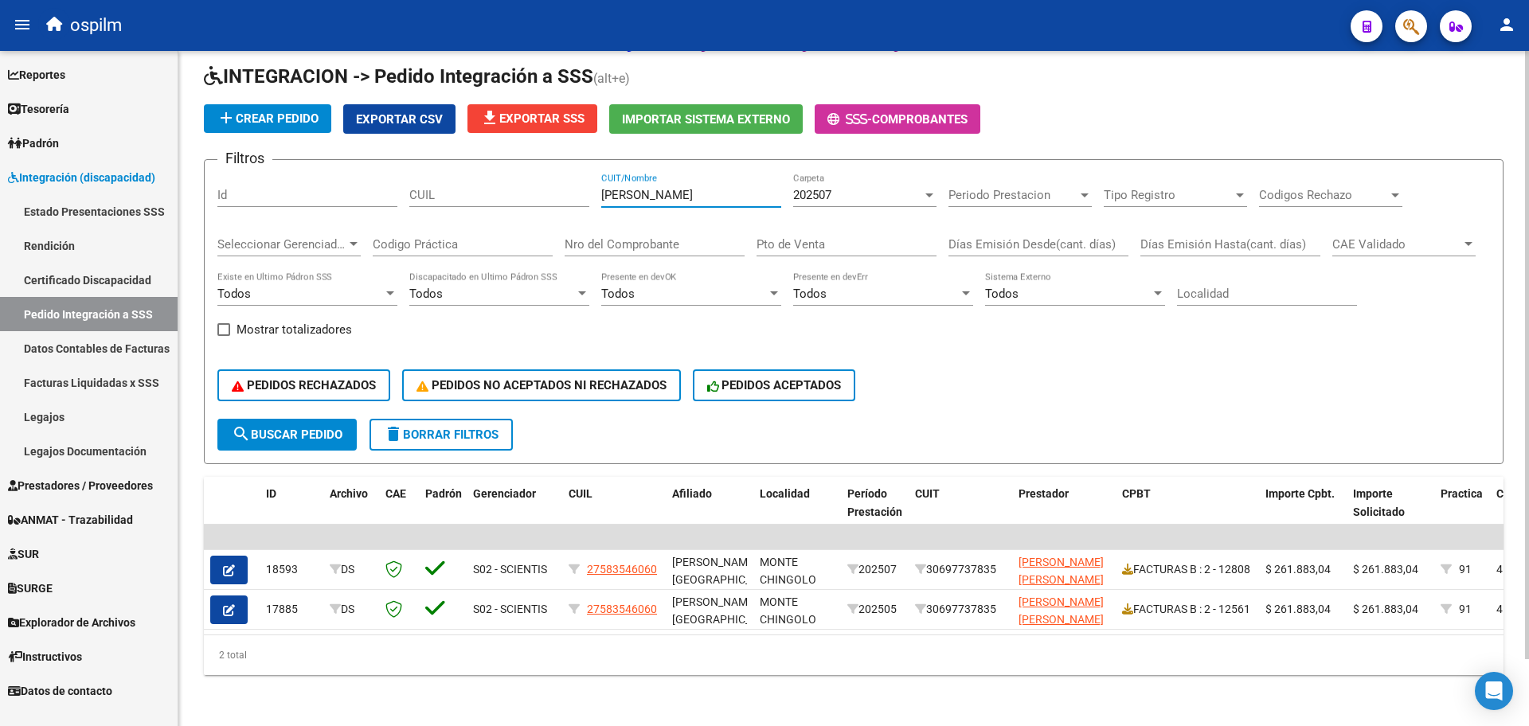
type input "[PERSON_NAME]"
click at [425, 428] on span "delete Borrar Filtros" at bounding box center [441, 435] width 115 height 14
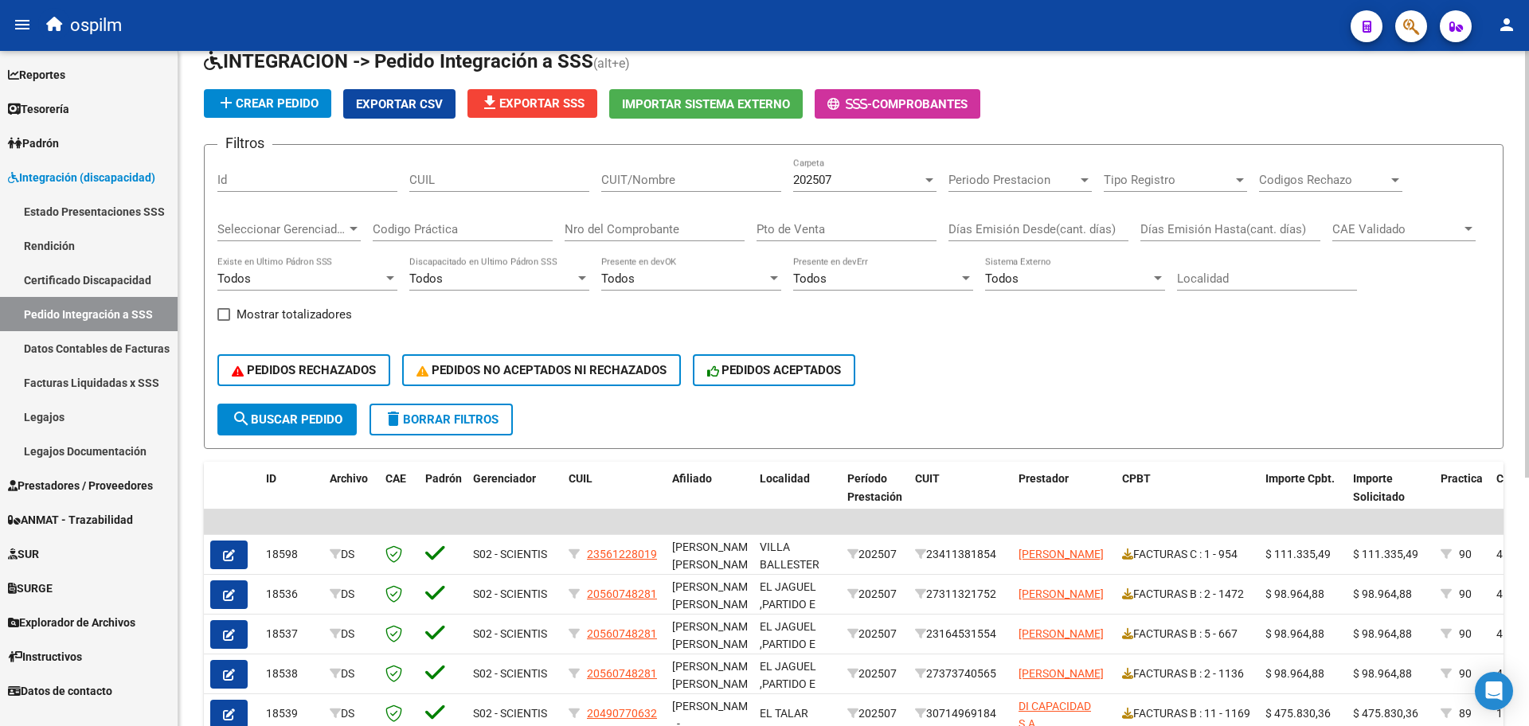
click at [536, 104] on span "file_download Exportar SSS" at bounding box center [532, 103] width 104 height 14
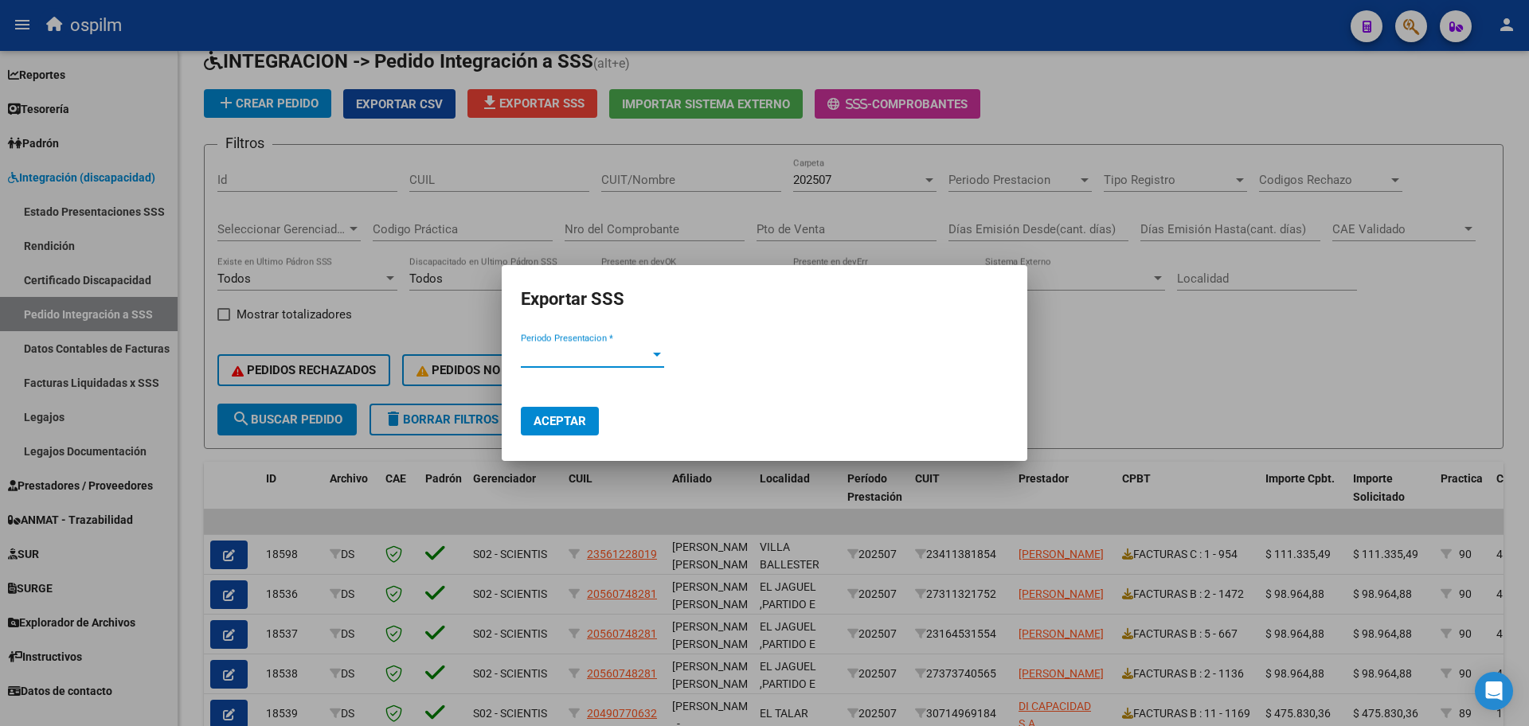
click at [632, 361] on span "Periodo Presentacion *" at bounding box center [585, 355] width 129 height 14
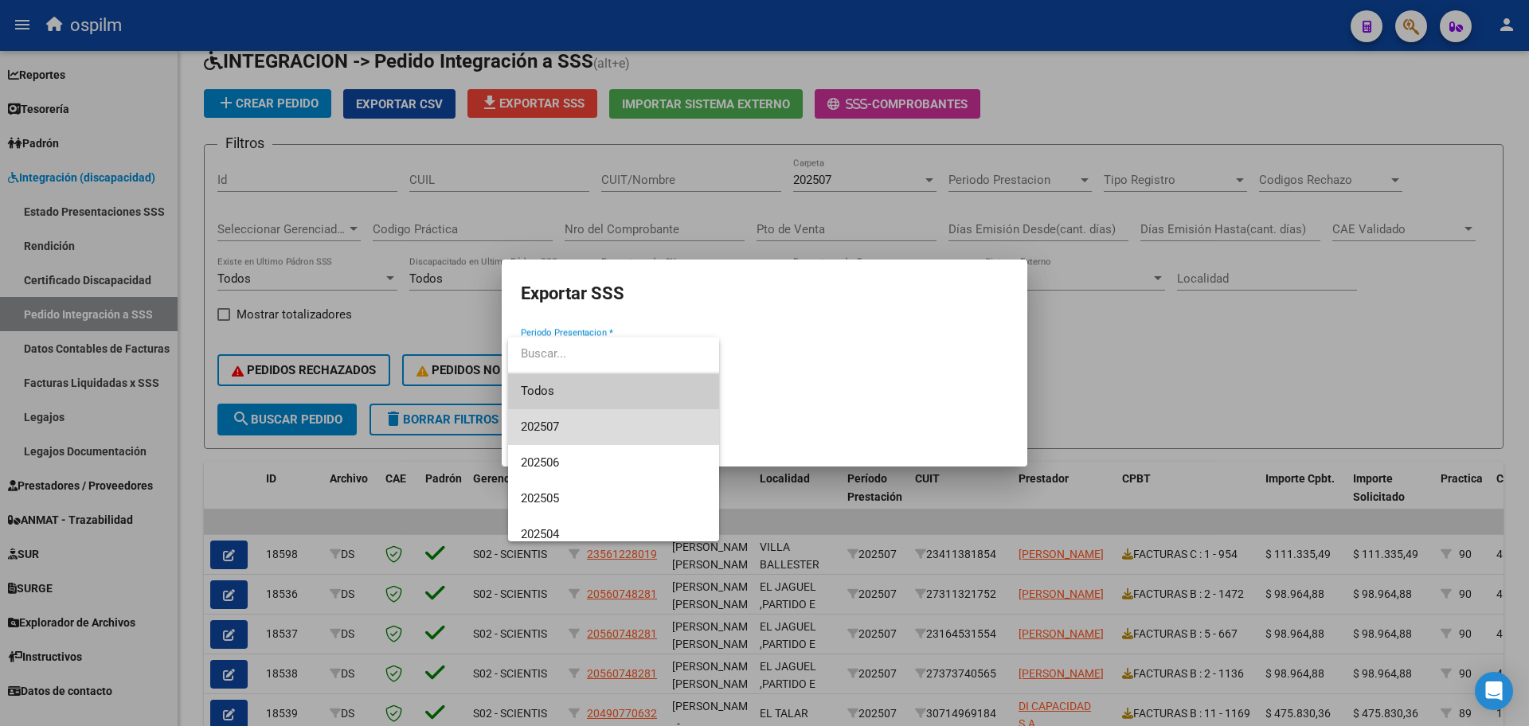
click at [591, 425] on span "202507" at bounding box center [614, 427] width 186 height 36
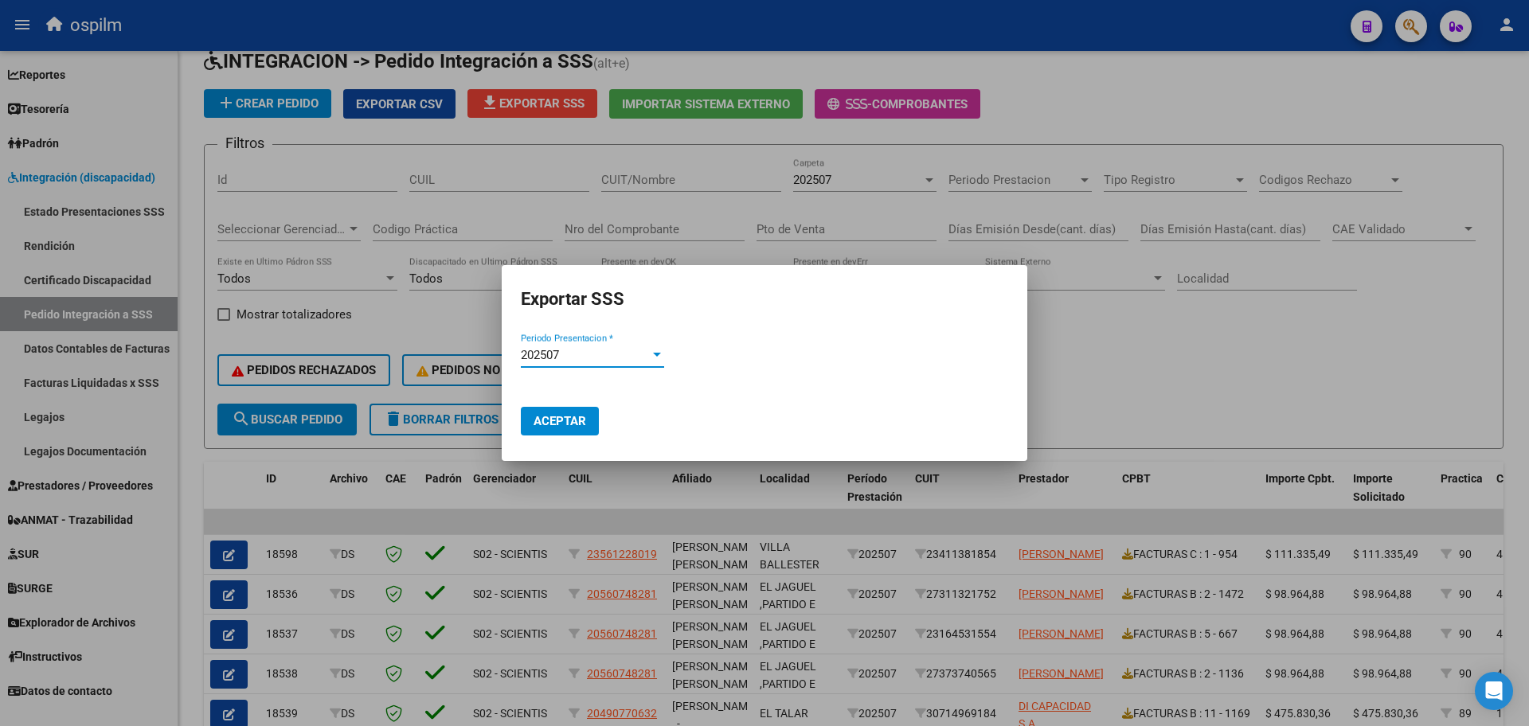
click at [563, 425] on span "Aceptar" at bounding box center [560, 421] width 53 height 14
click at [1039, 364] on div at bounding box center [764, 363] width 1529 height 726
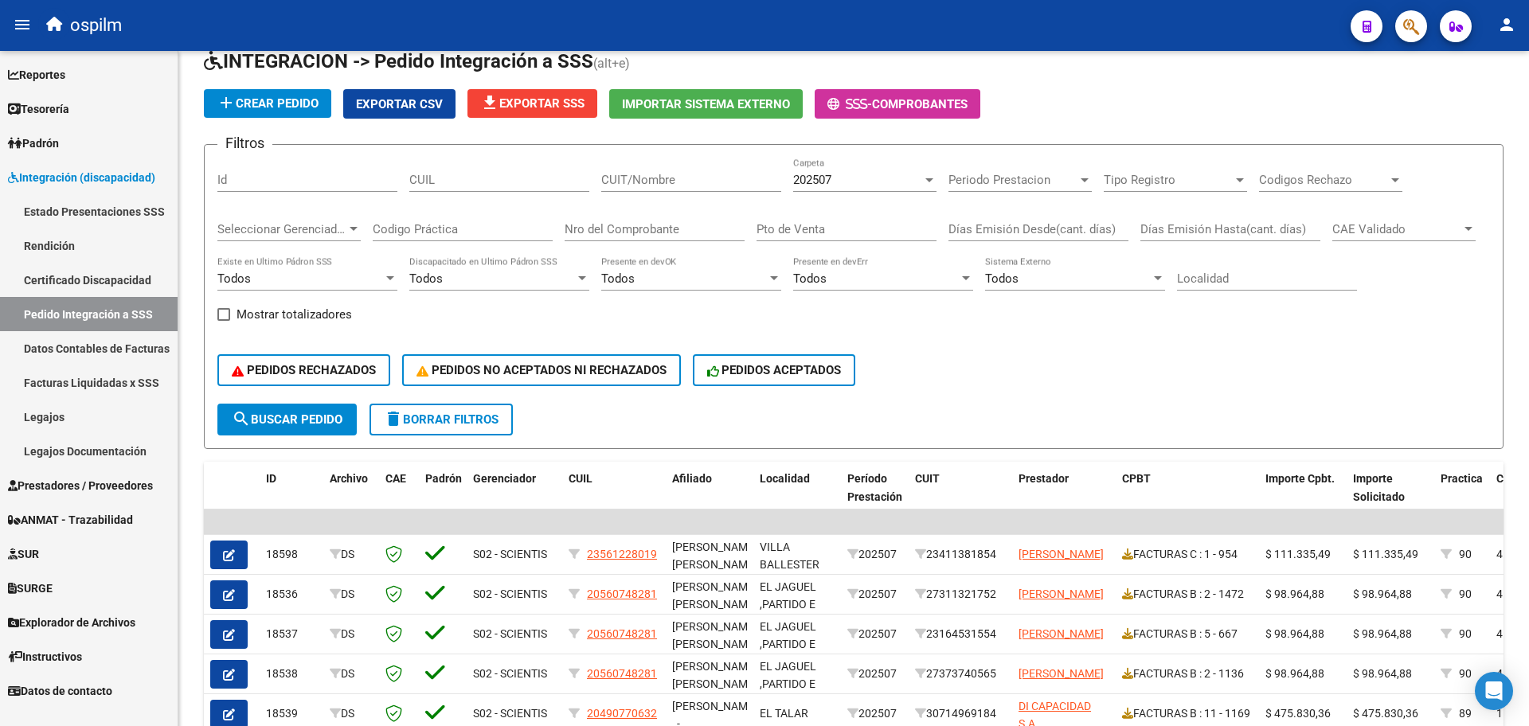
scroll to position [114, 0]
